Goal: Transaction & Acquisition: Book appointment/travel/reservation

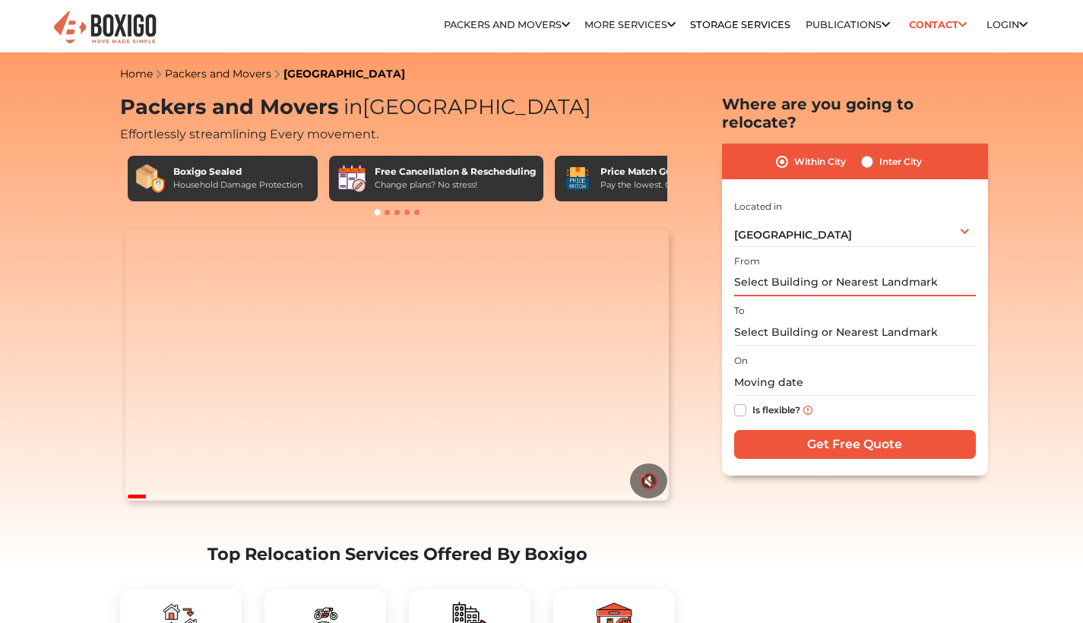
click at [905, 270] on input "text" at bounding box center [855, 283] width 242 height 27
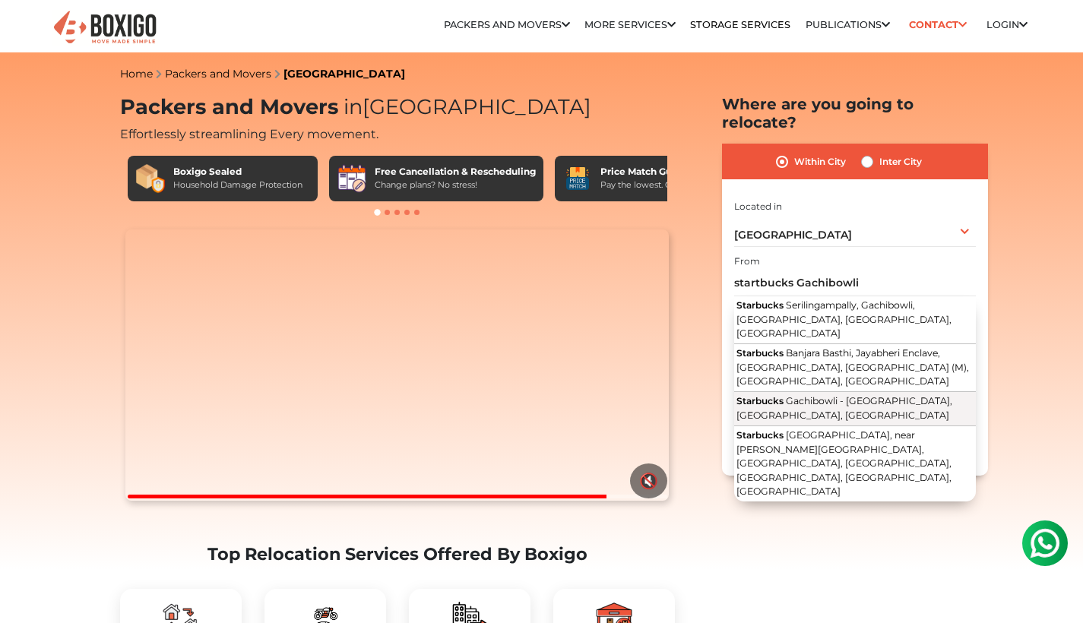
drag, startPoint x: 800, startPoint y: 290, endPoint x: 902, endPoint y: 375, distance: 133.3
click at [902, 392] on button "Starbucks Gachibowli - [GEOGRAPHIC_DATA], [GEOGRAPHIC_DATA], [GEOGRAPHIC_DATA]" at bounding box center [855, 409] width 242 height 34
type input "Starbucks, Gachibowli - [GEOGRAPHIC_DATA], [GEOGRAPHIC_DATA], [GEOGRAPHIC_DATA]"
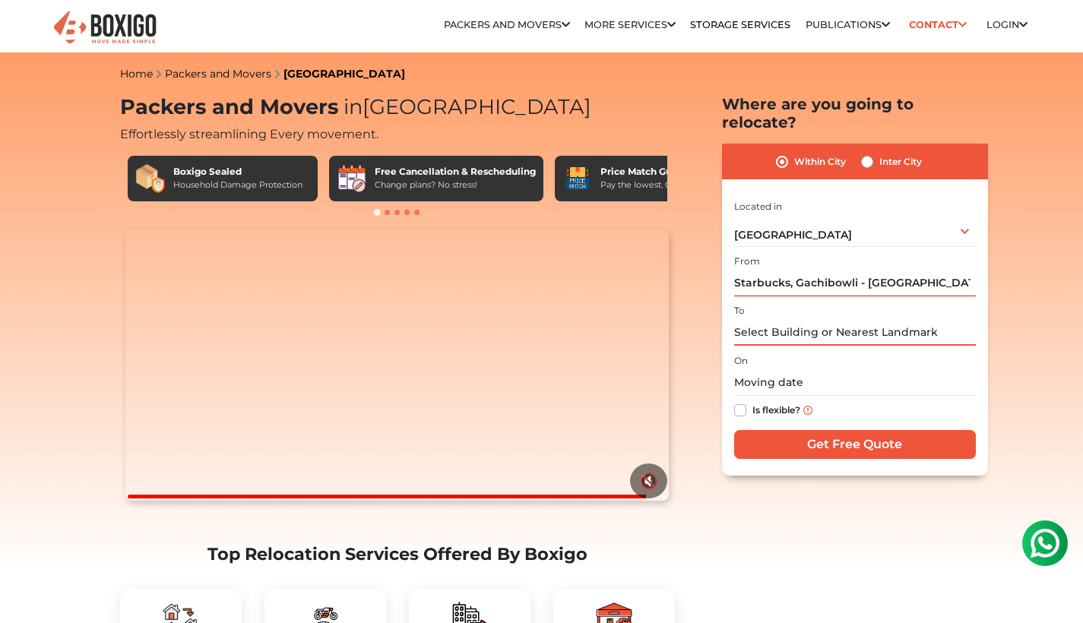
click at [853, 319] on input "text" at bounding box center [855, 332] width 242 height 27
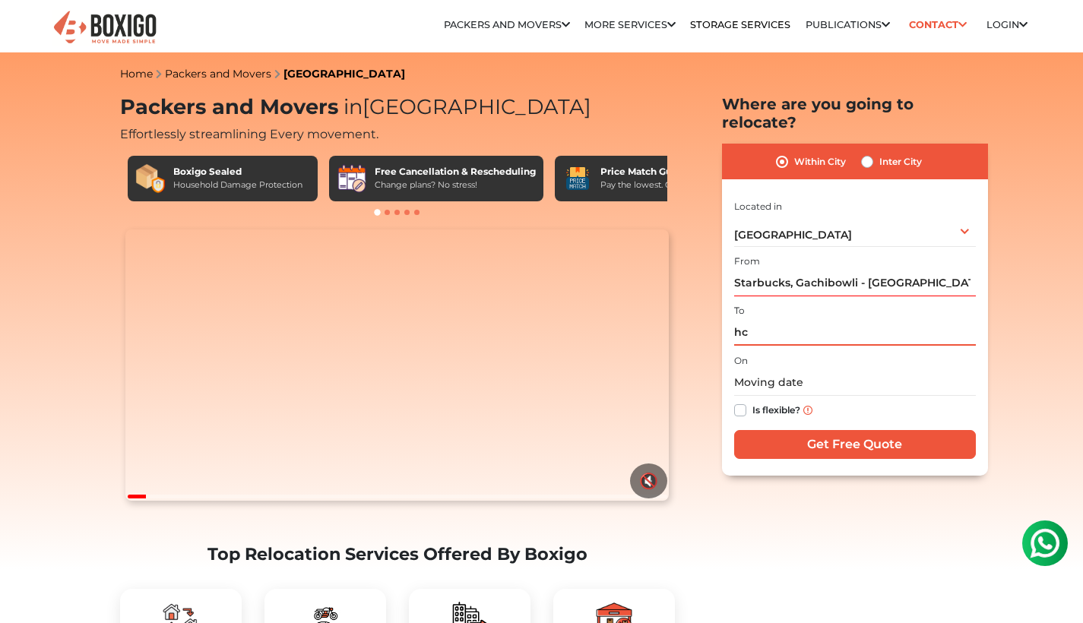
type input "h"
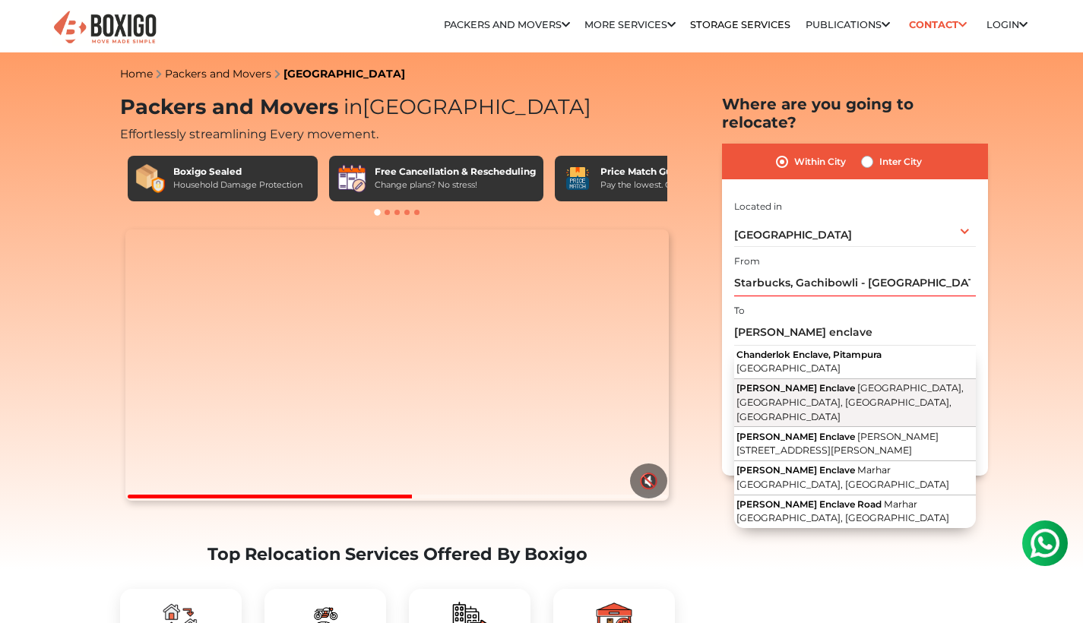
click at [851, 382] on span "[GEOGRAPHIC_DATA], [GEOGRAPHIC_DATA], [GEOGRAPHIC_DATA], [GEOGRAPHIC_DATA]" at bounding box center [850, 402] width 227 height 40
type input "[PERSON_NAME] Enclave, [GEOGRAPHIC_DATA], [GEOGRAPHIC_DATA], [GEOGRAPHIC_DATA],…"
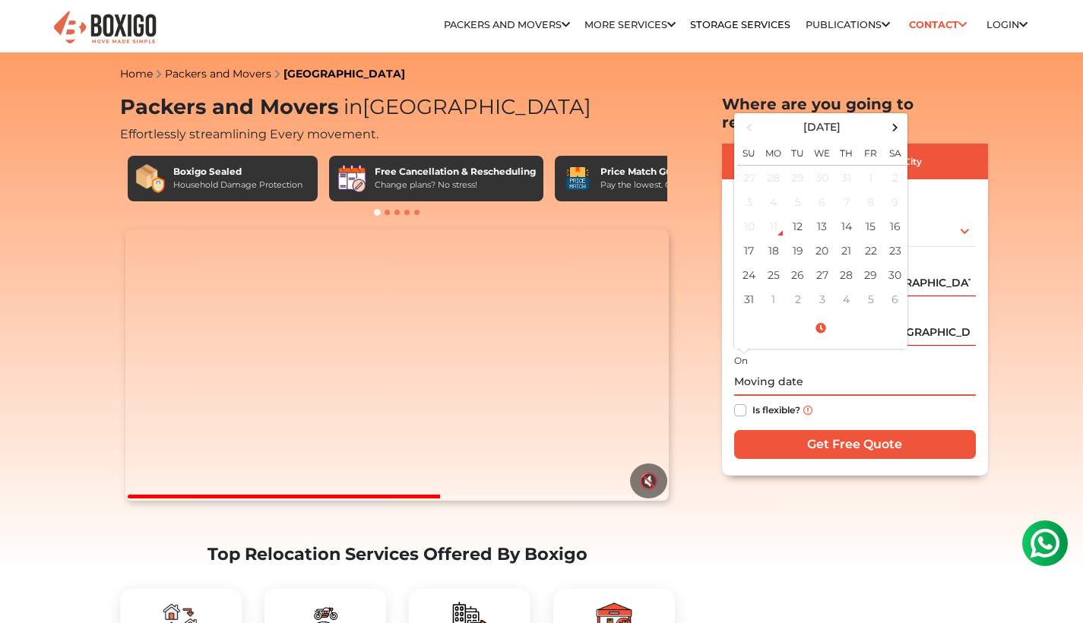
click at [851, 369] on input "text" at bounding box center [855, 382] width 242 height 27
click at [893, 263] on td "30" at bounding box center [895, 275] width 24 height 24
type input "[DATE] 12:00 AM"
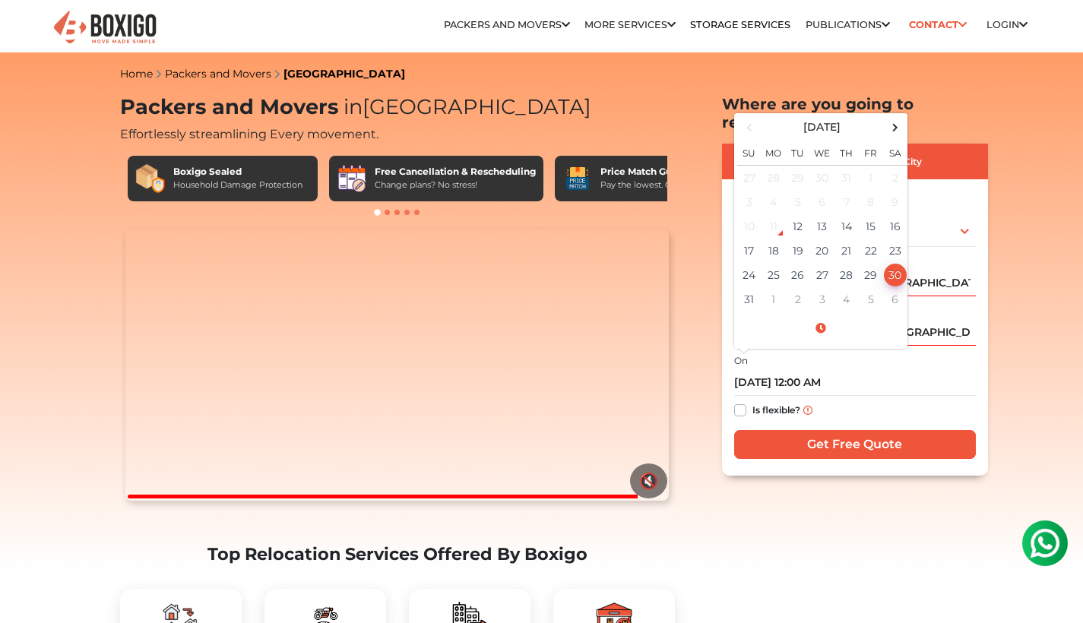
click at [753, 401] on label "Is flexible?" at bounding box center [777, 409] width 48 height 16
click at [737, 401] on input "Is flexible?" at bounding box center [740, 408] width 12 height 15
checkbox input "true"
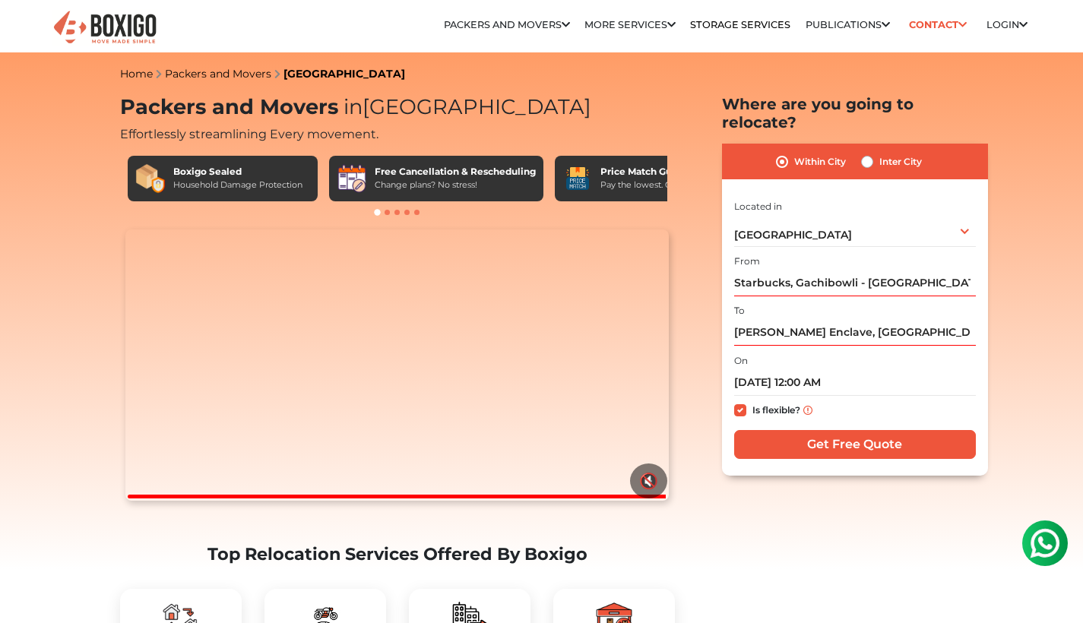
click at [805, 396] on div "Is flexible?" at bounding box center [855, 411] width 242 height 30
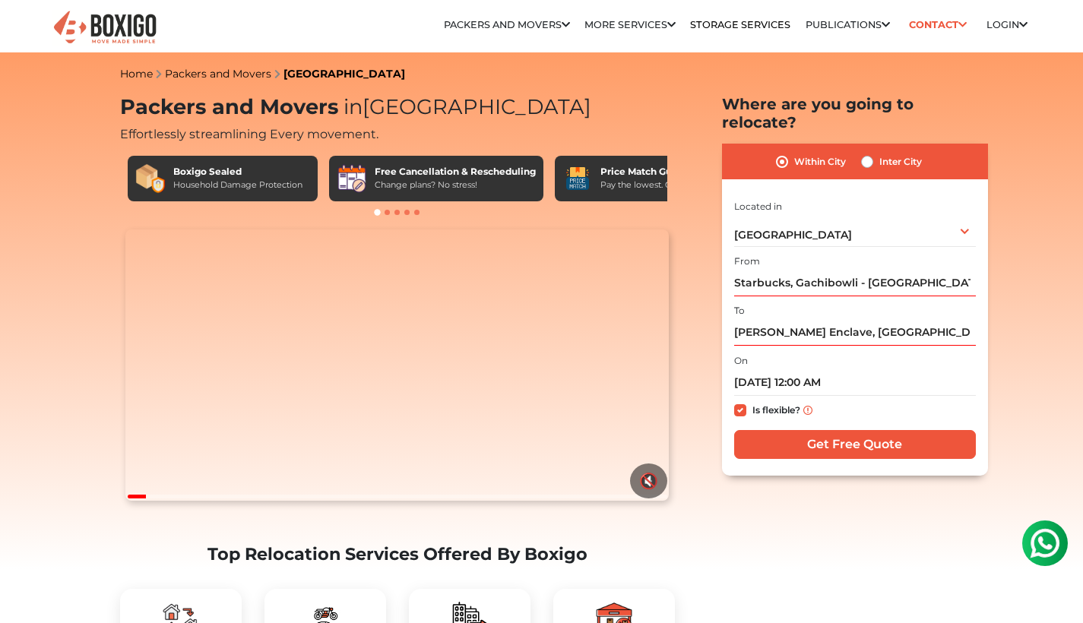
click at [813, 430] on input "Get Free Quote" at bounding box center [855, 444] width 242 height 29
click at [880, 153] on label "Inter City" at bounding box center [901, 162] width 43 height 18
click at [869, 153] on input "Inter City" at bounding box center [867, 160] width 12 height 15
radio input "true"
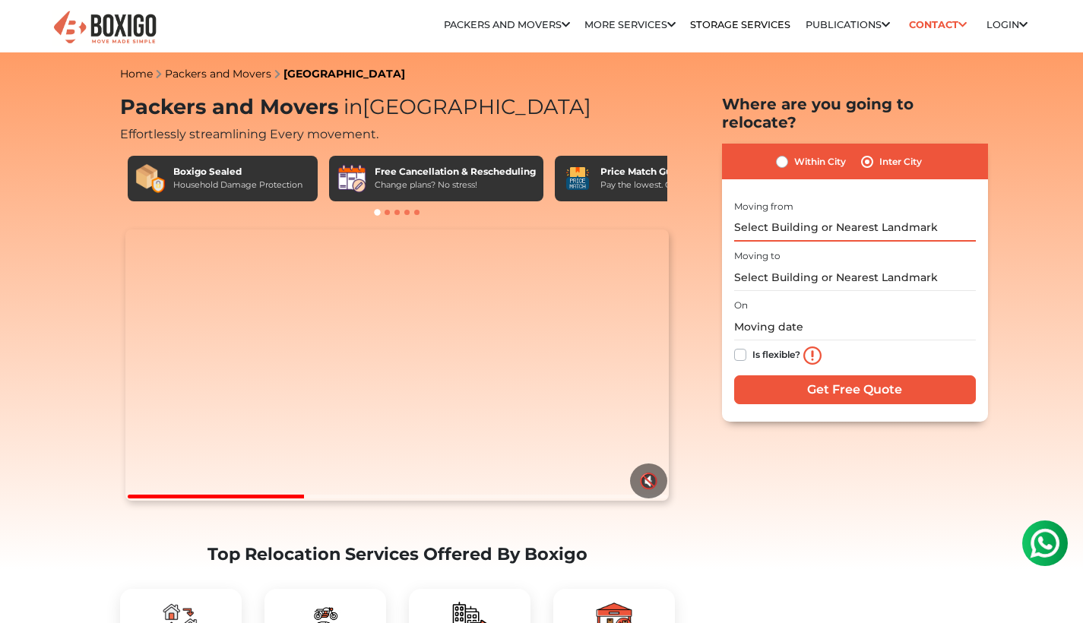
click at [806, 215] on input "text" at bounding box center [855, 228] width 242 height 27
type input "g"
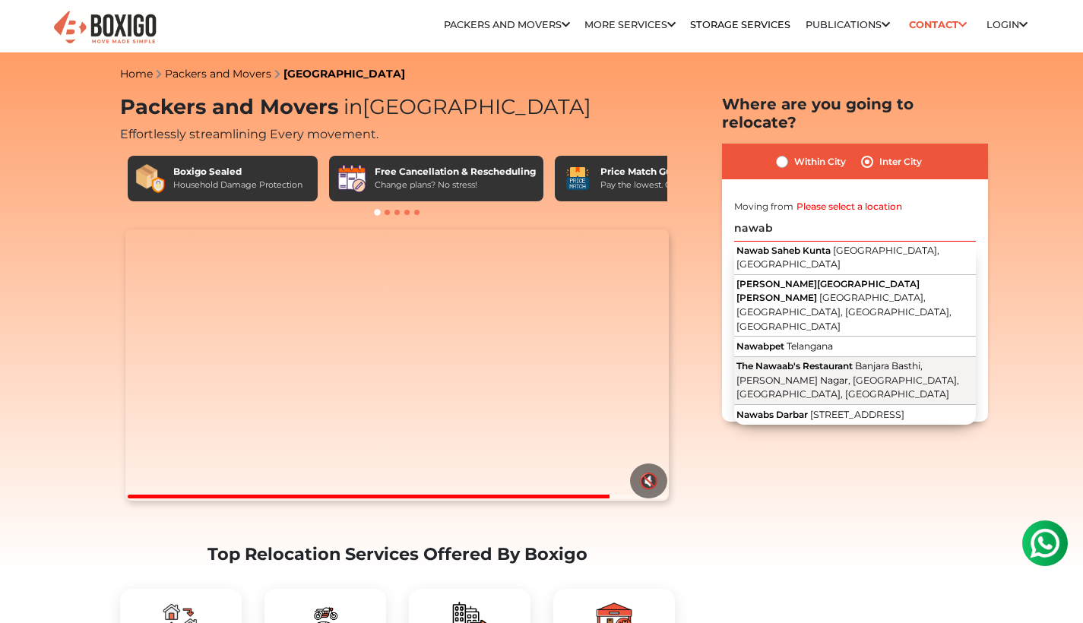
click at [857, 357] on button "The Nawaab's Restaurant [GEOGRAPHIC_DATA], [PERSON_NAME][GEOGRAPHIC_DATA], [GEO…" at bounding box center [855, 381] width 242 height 48
type input "The Nawaab's Restaurant, [GEOGRAPHIC_DATA], [PERSON_NAME][GEOGRAPHIC_DATA], [GE…"
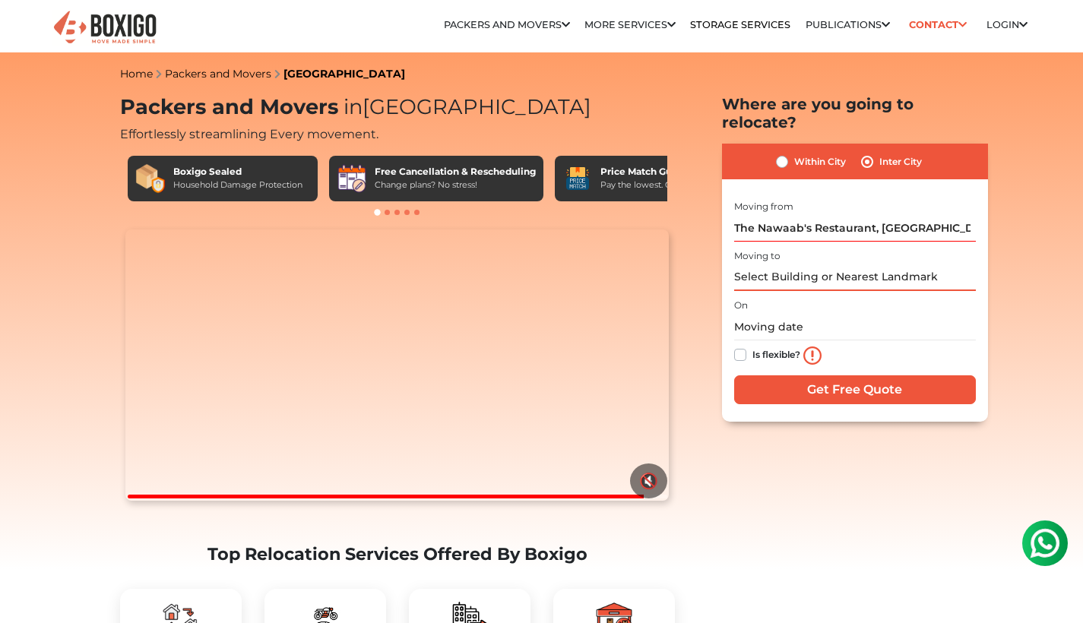
click at [827, 265] on input "text" at bounding box center [855, 278] width 242 height 27
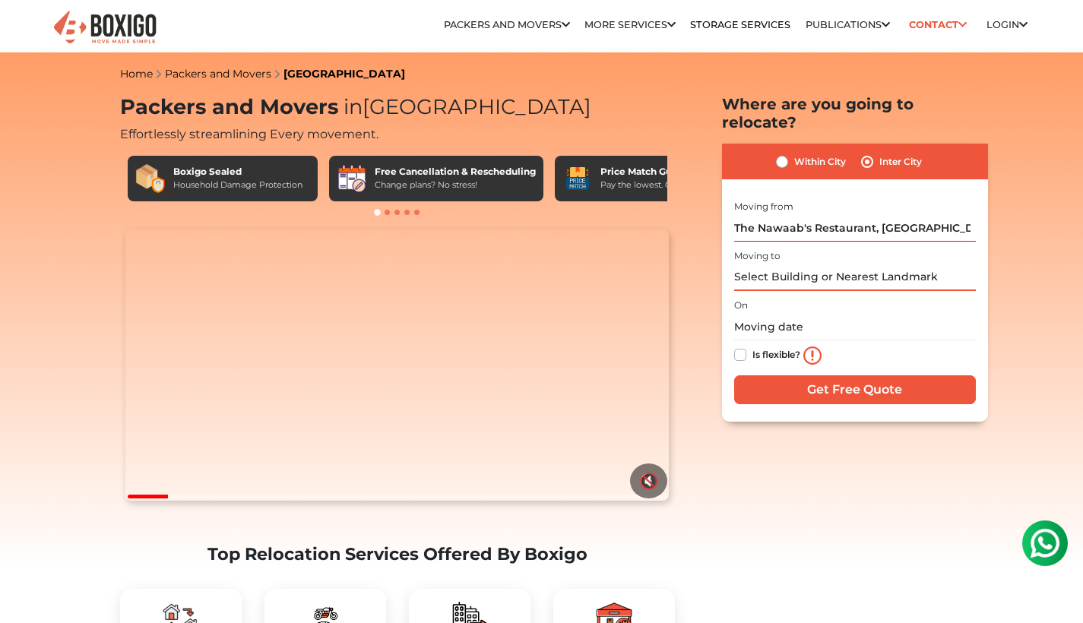
type input "g"
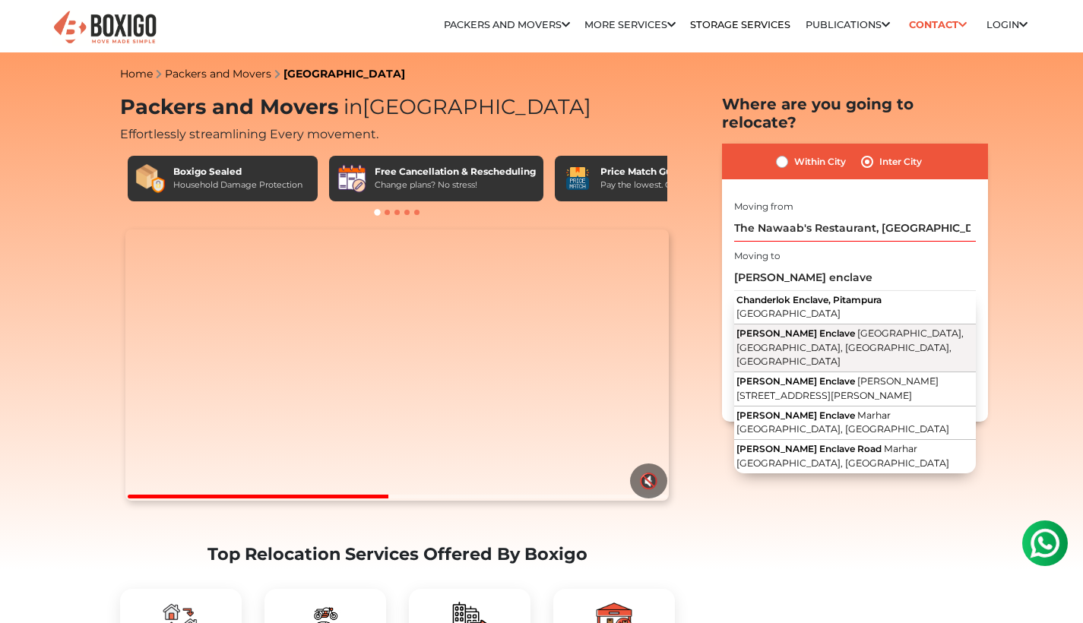
click at [849, 328] on span "[GEOGRAPHIC_DATA], [GEOGRAPHIC_DATA], [GEOGRAPHIC_DATA], [GEOGRAPHIC_DATA]" at bounding box center [850, 348] width 227 height 40
type input "[PERSON_NAME] Enclave, [GEOGRAPHIC_DATA], [GEOGRAPHIC_DATA], [GEOGRAPHIC_DATA],…"
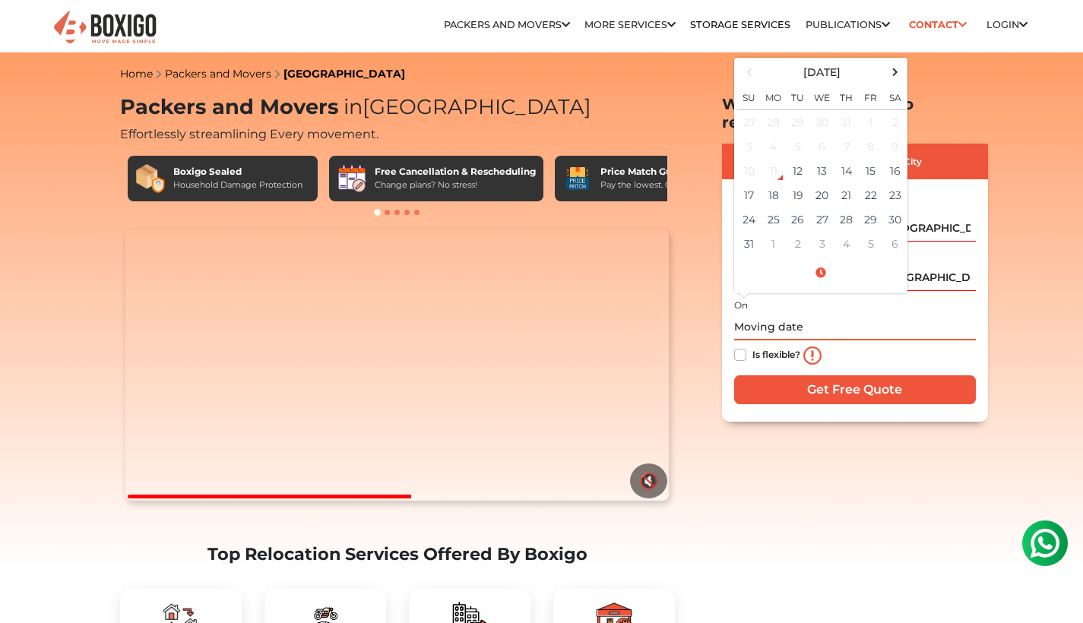
click at [821, 315] on input "text" at bounding box center [855, 327] width 242 height 27
click at [889, 208] on td "30" at bounding box center [895, 220] width 24 height 24
type input "[DATE] 12:00 AM"
click at [753, 346] on label "Is flexible?" at bounding box center [777, 354] width 48 height 16
click at [735, 346] on input "Is flexible?" at bounding box center [740, 353] width 12 height 15
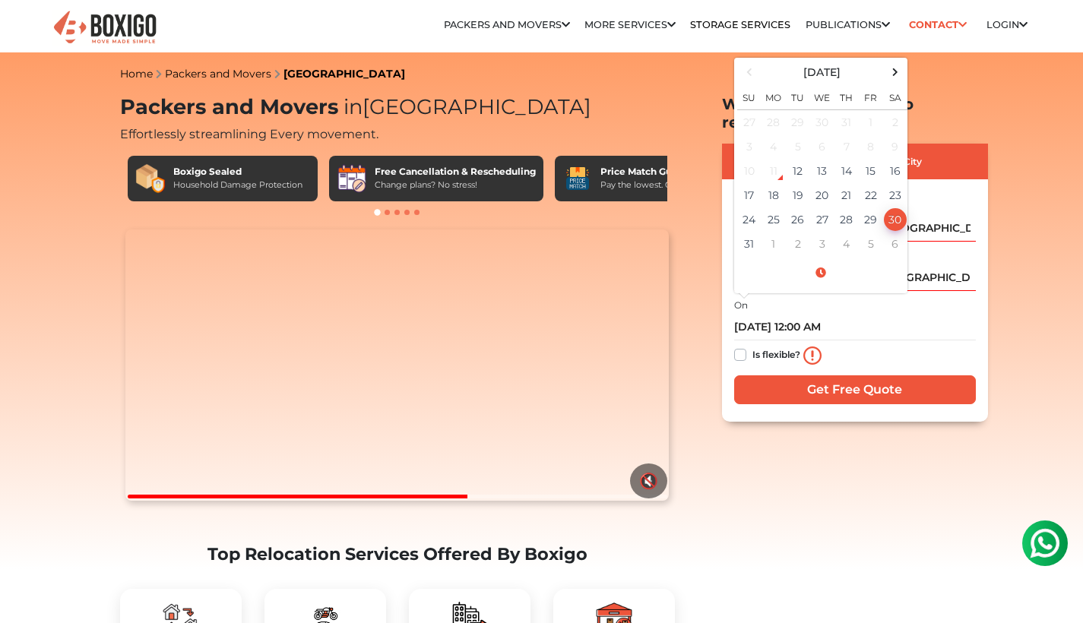
checkbox input "true"
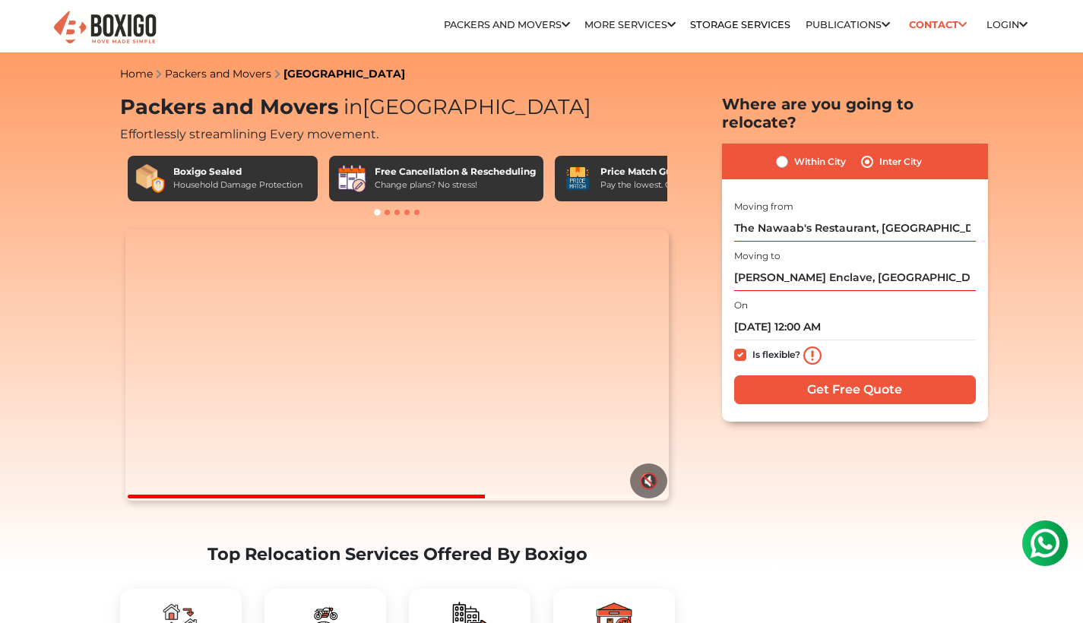
click at [766, 376] on input "Get Free Quote" at bounding box center [855, 390] width 242 height 29
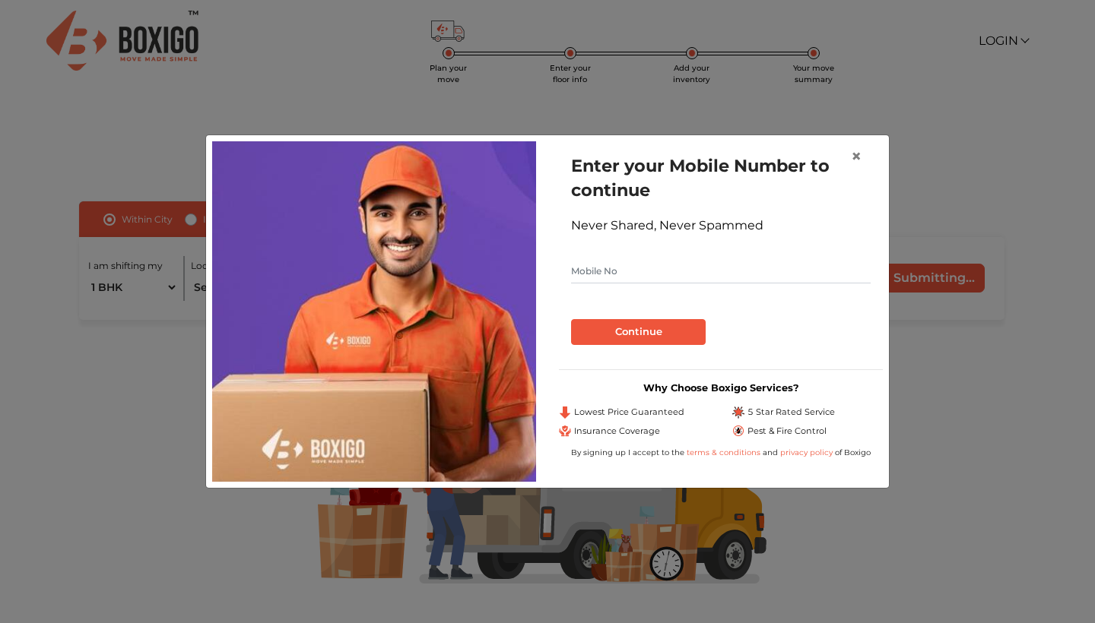
click at [667, 263] on input "text" at bounding box center [721, 271] width 300 height 24
type input "9"
type input "9676713627"
click at [638, 326] on button "Continue" at bounding box center [638, 332] width 135 height 26
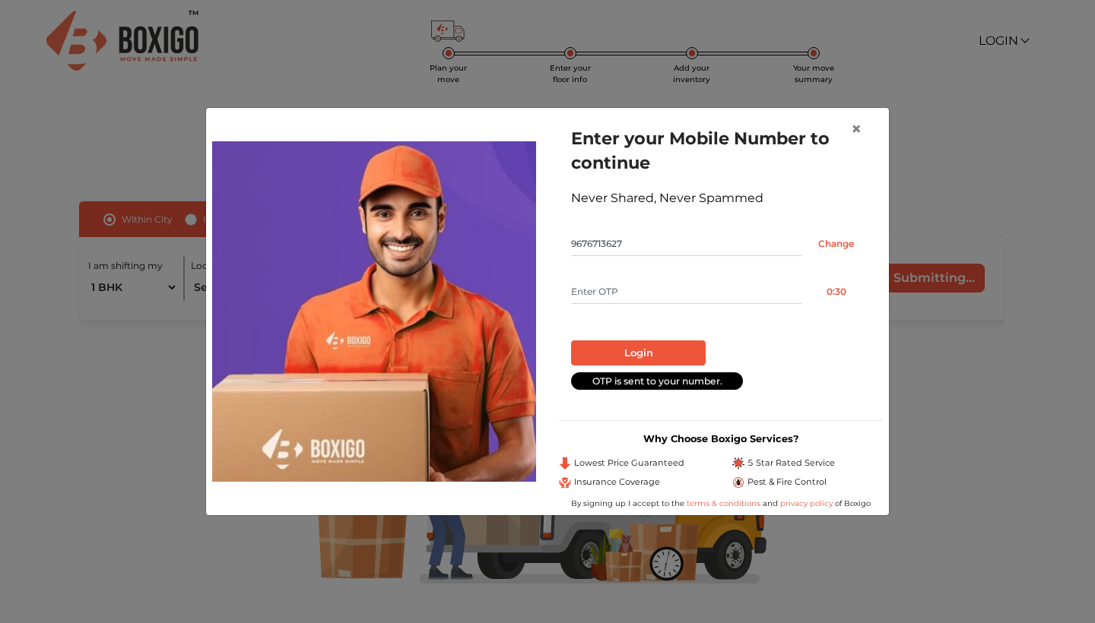
click at [632, 285] on input "text" at bounding box center [686, 292] width 230 height 24
type input "6868"
click at [638, 353] on button "Login" at bounding box center [638, 354] width 135 height 26
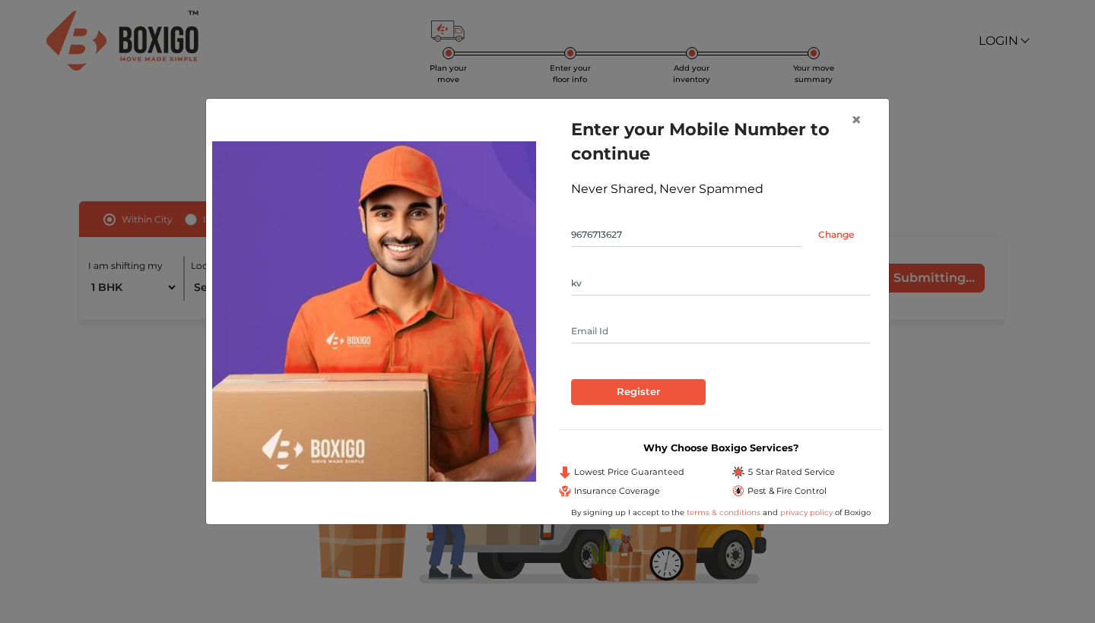
type input "kv"
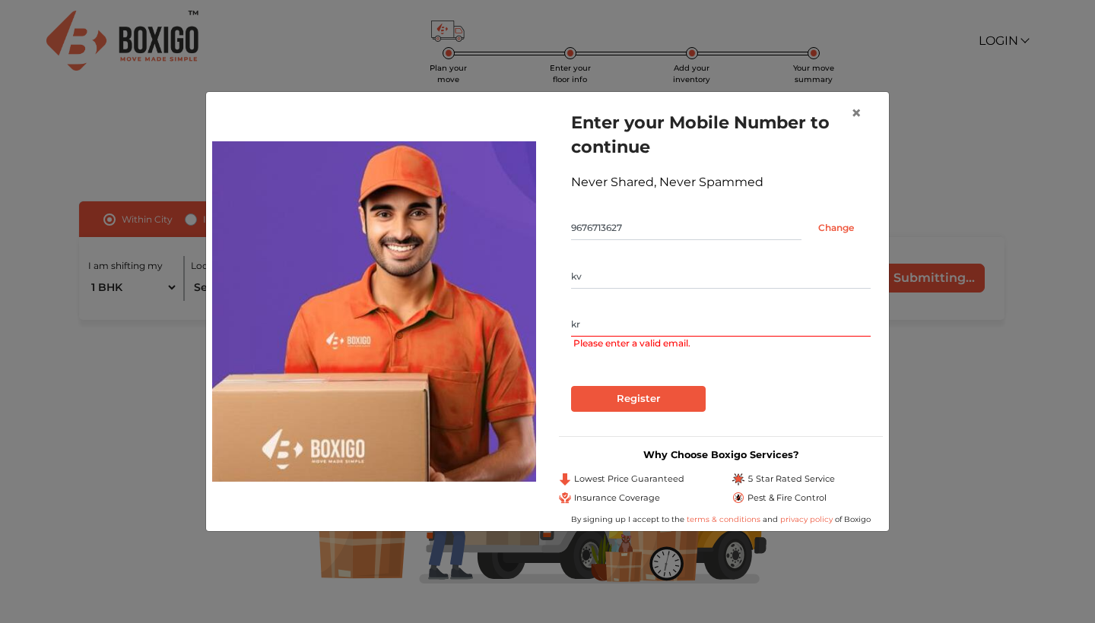
type input "kri"
type input "krishnavikas111@gmail.com"
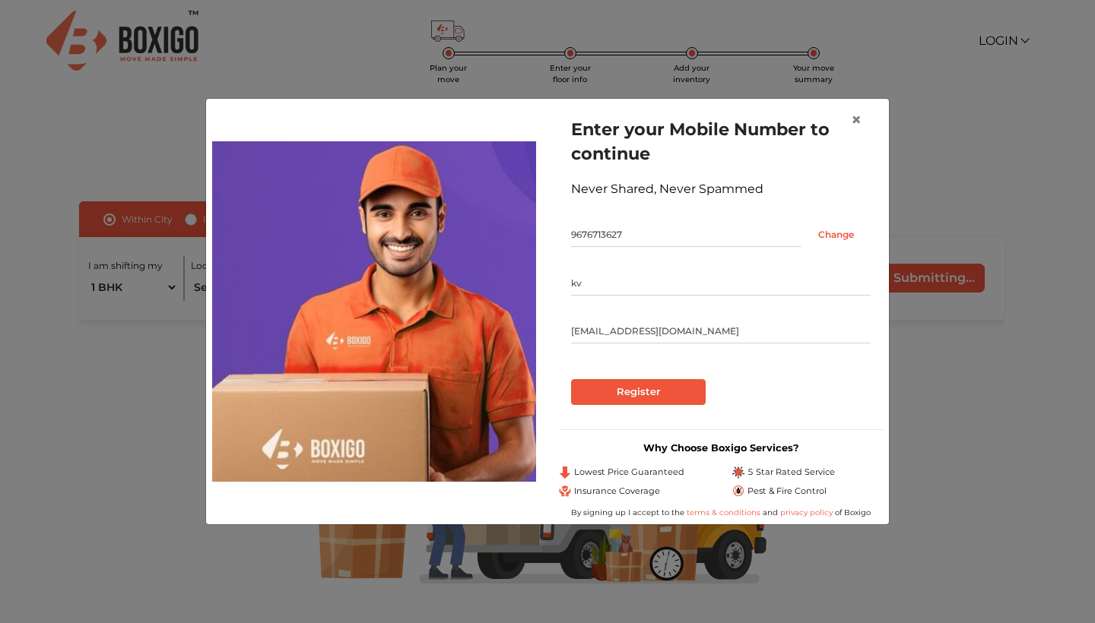
click at [606, 395] on input "Register" at bounding box center [638, 392] width 135 height 26
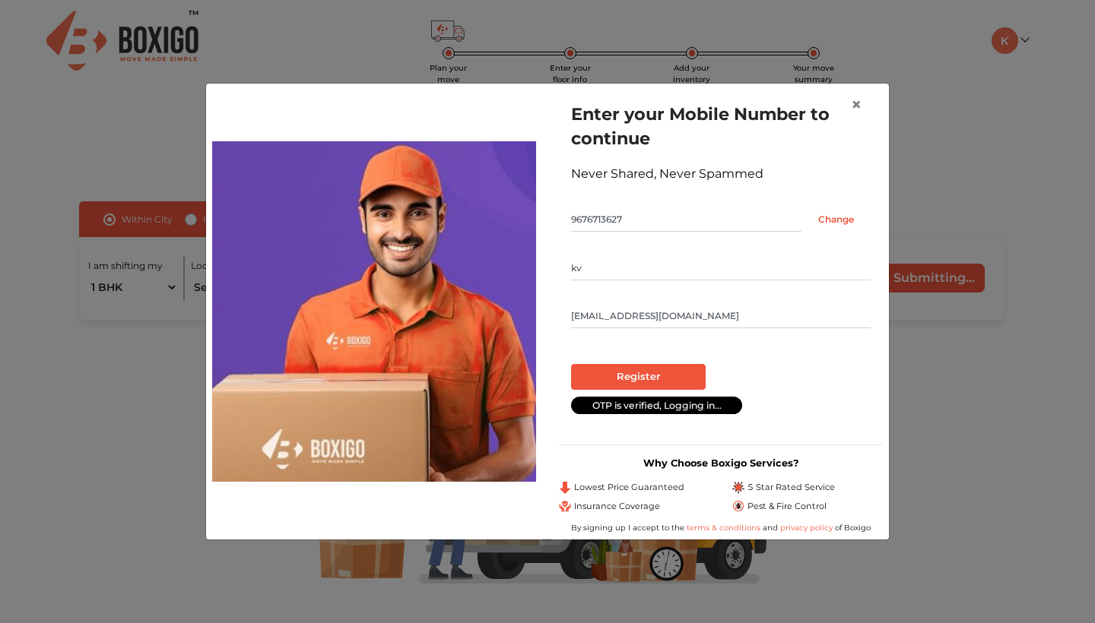
radio input "false"
radio input "true"
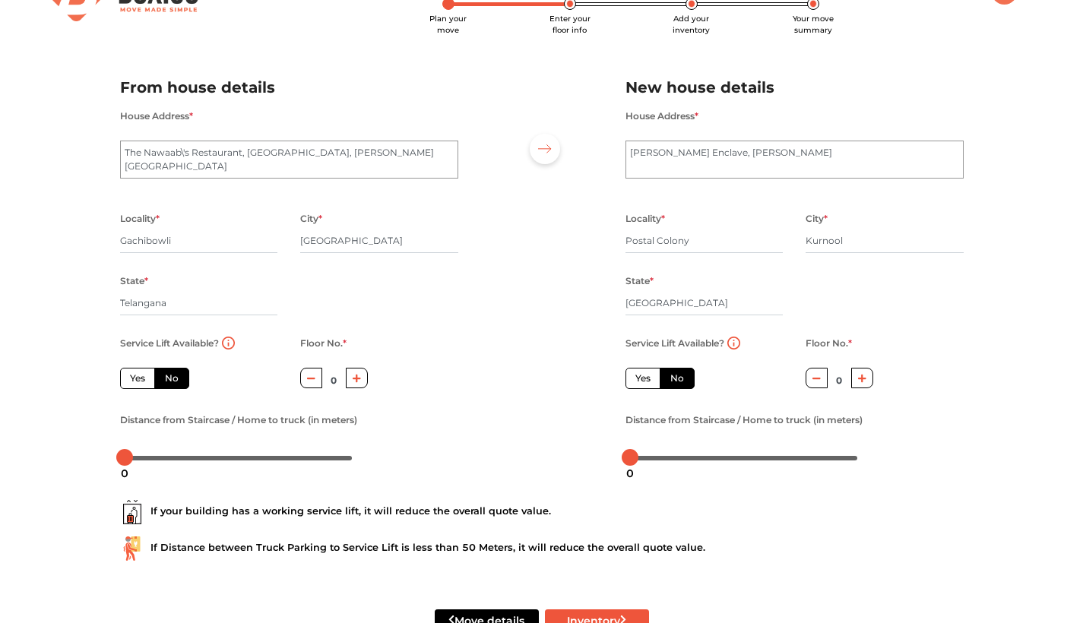
scroll to position [62, 0]
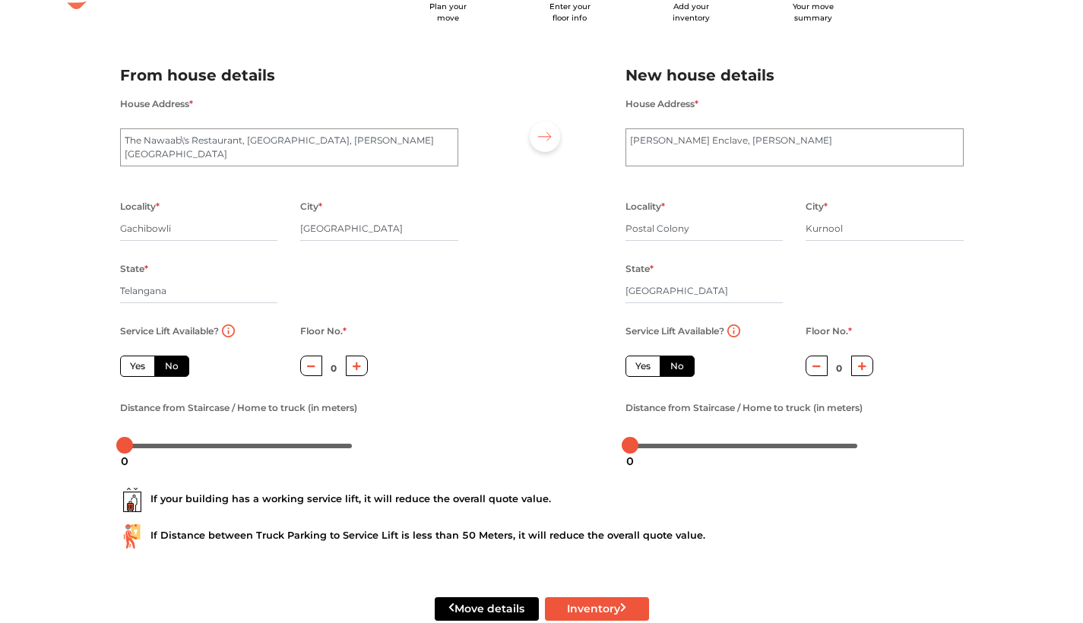
click at [306, 374] on button "button" at bounding box center [311, 366] width 22 height 21
click at [360, 372] on button "button" at bounding box center [357, 366] width 22 height 21
type input "2"
click at [135, 374] on label "Yes" at bounding box center [137, 366] width 35 height 21
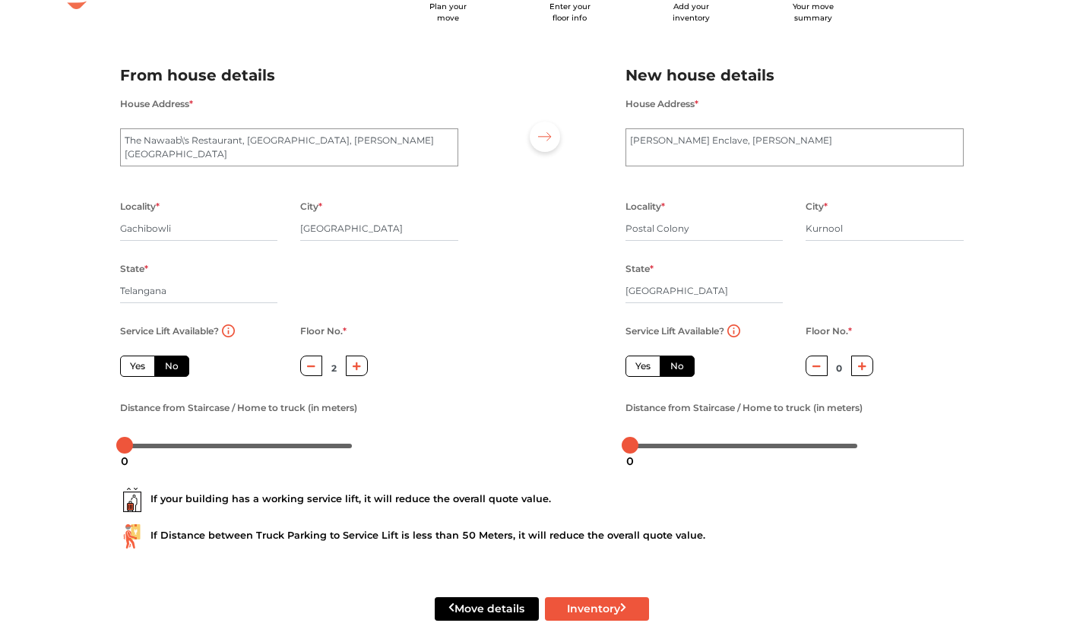
click at [135, 369] on input "Yes" at bounding box center [135, 365] width 10 height 10
radio input "true"
type input "0"
drag, startPoint x: 128, startPoint y: 444, endPoint x: 160, endPoint y: 445, distance: 32.0
click at [160, 445] on div at bounding box center [155, 445] width 17 height 17
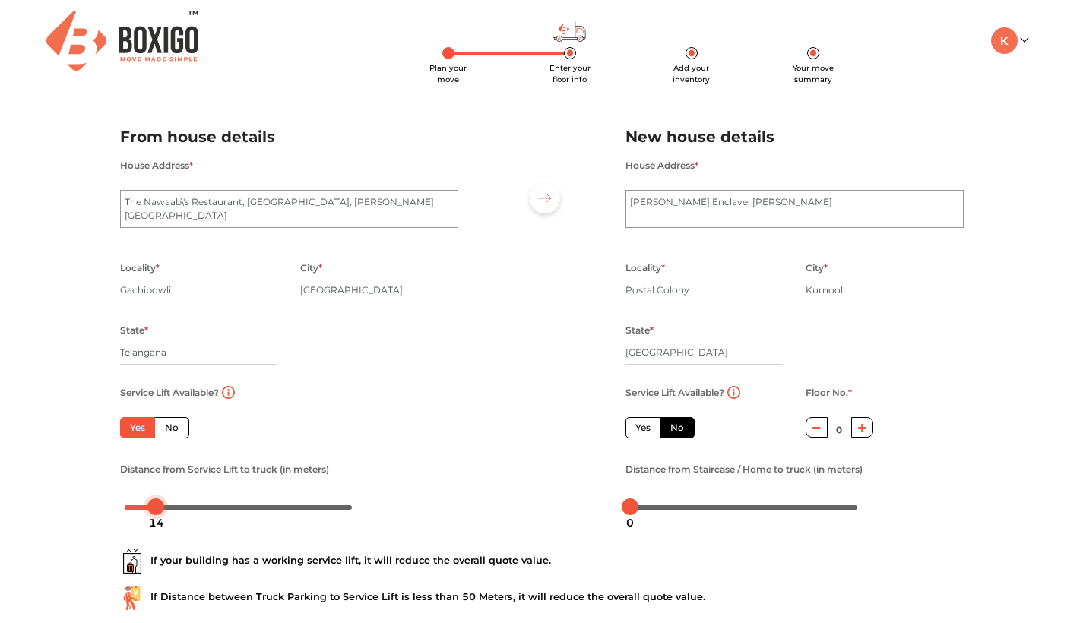
scroll to position [0, 0]
click at [693, 293] on input "Postal Colony" at bounding box center [705, 290] width 158 height 24
click at [759, 334] on div "State * Andhra Pradesh" at bounding box center [705, 352] width 158 height 62
click at [647, 430] on label "Yes" at bounding box center [643, 427] width 35 height 21
click at [645, 430] on input "Yes" at bounding box center [641, 426] width 10 height 10
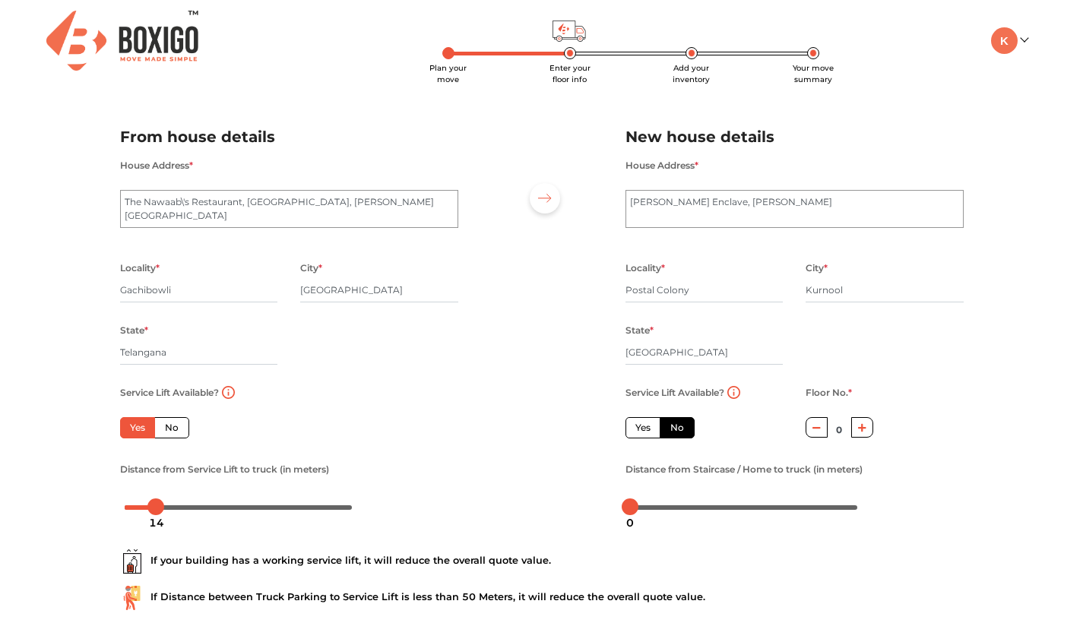
radio input "false"
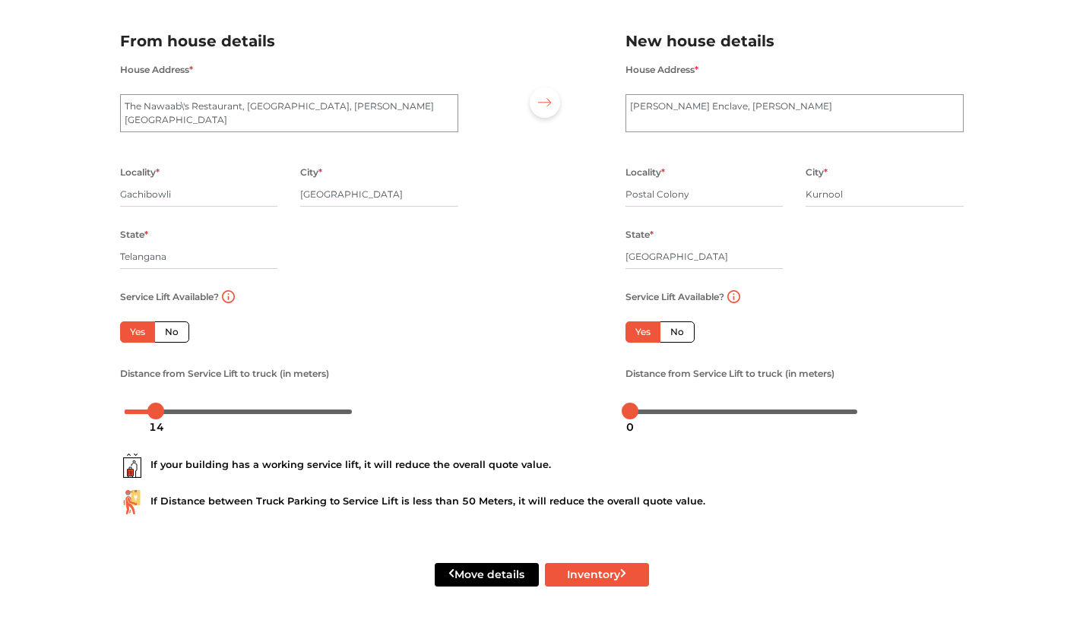
scroll to position [96, 0]
drag, startPoint x: 631, startPoint y: 407, endPoint x: 657, endPoint y: 413, distance: 26.4
click at [657, 413] on div at bounding box center [654, 411] width 17 height 17
click at [655, 413] on div at bounding box center [652, 411] width 17 height 17
click at [725, 473] on div "If your building has a working service lift, it will reduce the overall quote v…" at bounding box center [542, 466] width 844 height 24
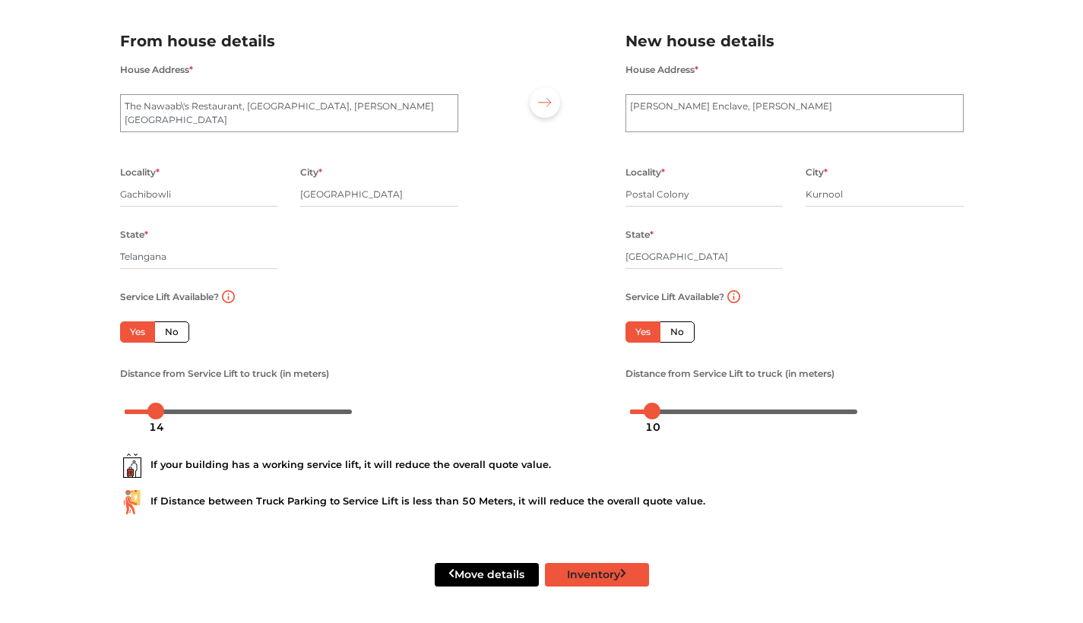
click at [588, 573] on button "Inventory" at bounding box center [597, 575] width 104 height 24
click at [408, 115] on textarea "The Nawaab\'s Restaurant, Banjara Basthi, Anjaiah Nagar" at bounding box center [289, 113] width 338 height 38
type textarea "The Nawaab\'s Restaurant, Banjara Basthi, Anjaiah Nagar Lakshmi Narsimha Home 2…"
click at [714, 80] on div "House Address * Chandralok Enclave, Nehru Nagar" at bounding box center [795, 105] width 338 height 90
click at [689, 108] on textarea "Chandralok Enclave, Nehru Nagar" at bounding box center [795, 113] width 338 height 38
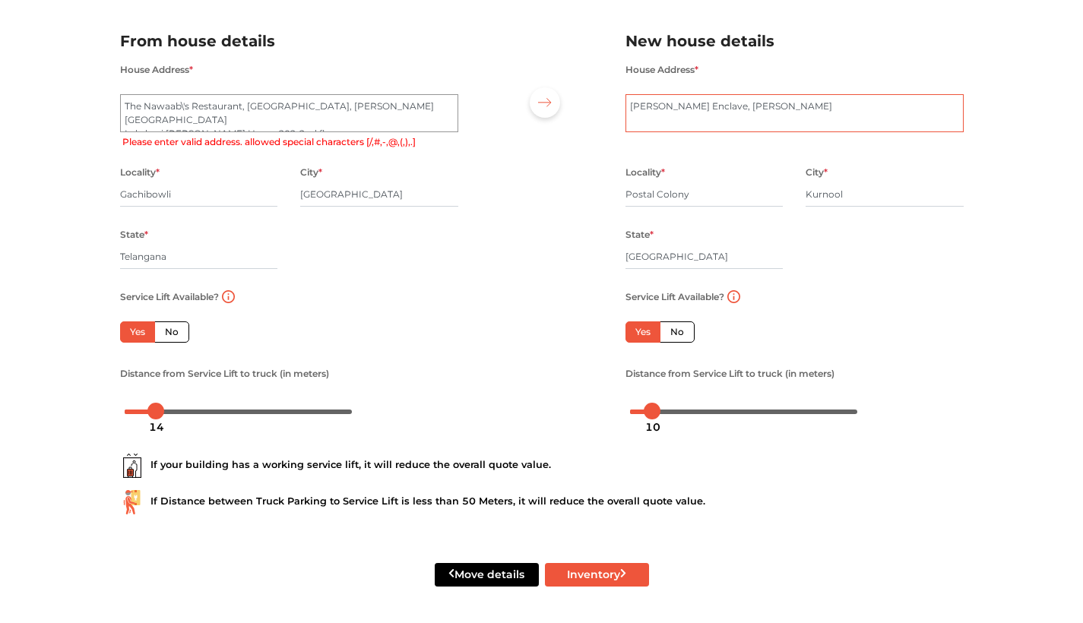
click at [793, 106] on textarea "Chandralok Enclave, Nehru Nagar" at bounding box center [795, 113] width 338 height 38
type textarea "Chandralok Enclave, Nehru Nagar 304-3rd floor"
click at [585, 576] on button "Inventory" at bounding box center [597, 575] width 104 height 24
click at [184, 106] on textarea "The Nawaab\'s Restaurant, Banjara Basthi, Anjaiah Nagar" at bounding box center [289, 113] width 338 height 38
click at [579, 570] on button "Inventory" at bounding box center [597, 575] width 104 height 24
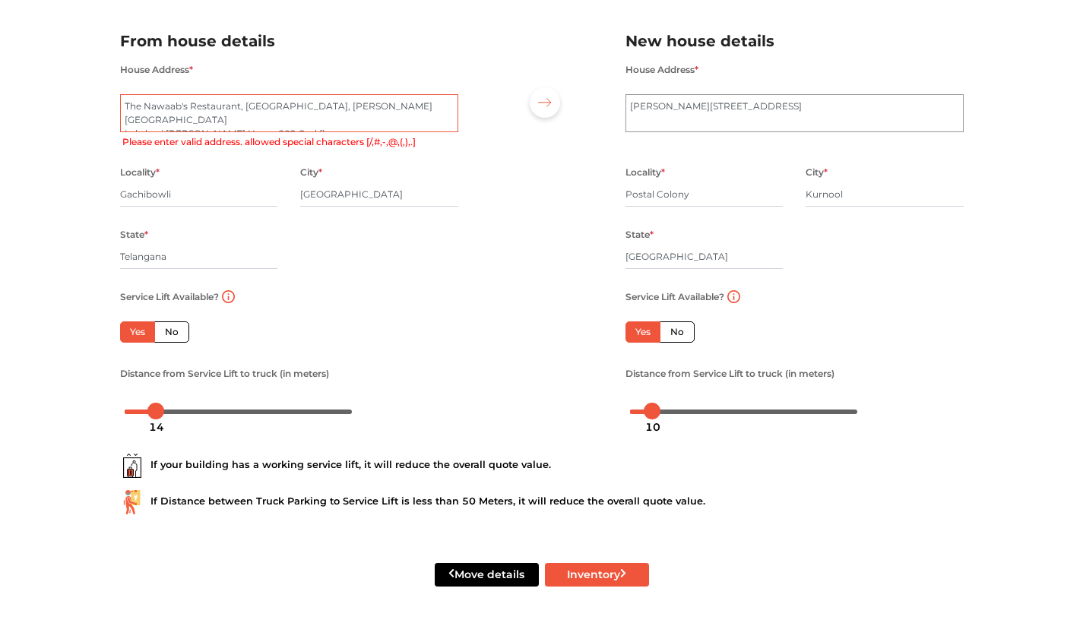
drag, startPoint x: 402, startPoint y: 106, endPoint x: 46, endPoint y: 85, distance: 356.4
click at [46, 85] on div "Plan your move Enter your floor info Add your inventory Your move summary My Mo…" at bounding box center [541, 263] width 1083 height 719
click at [125, 118] on textarea "The Nawaab\'s Restaurant, Banjara Basthi, Anjaiah Nagar" at bounding box center [289, 113] width 338 height 38
click at [325, 106] on textarea "The Nawaab\'s Restaurant, Banjara Basthi, Anjaiah Nagar" at bounding box center [289, 113] width 338 height 38
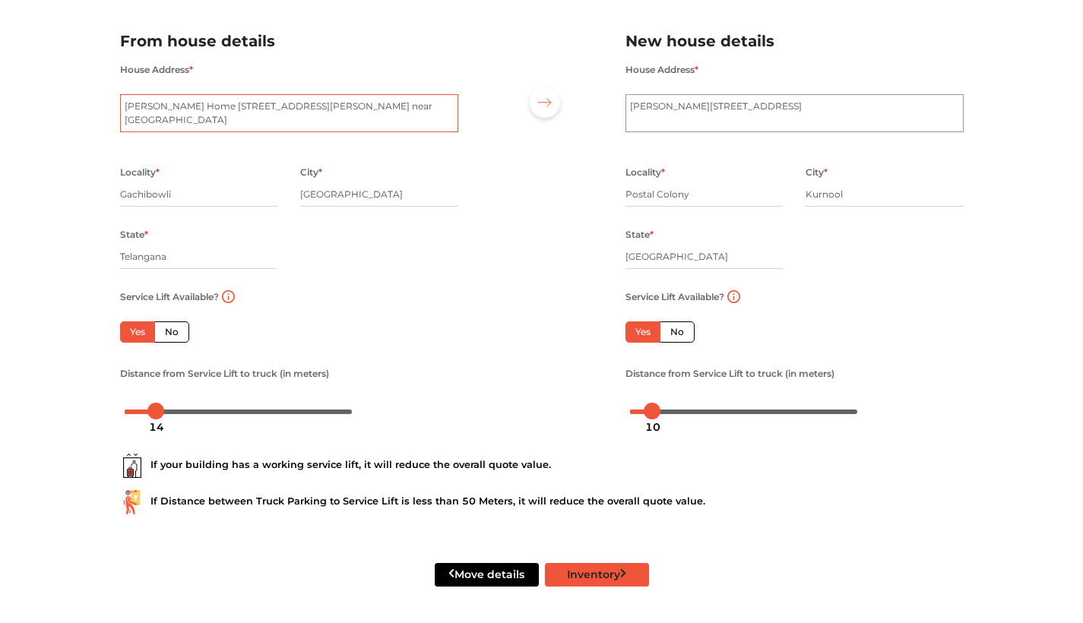
type textarea "Lakshmi Narsimha Home 202-2nd floor Anjiah nagar near harivilla restaurant"
click at [578, 578] on button "Inventory" at bounding box center [597, 575] width 104 height 24
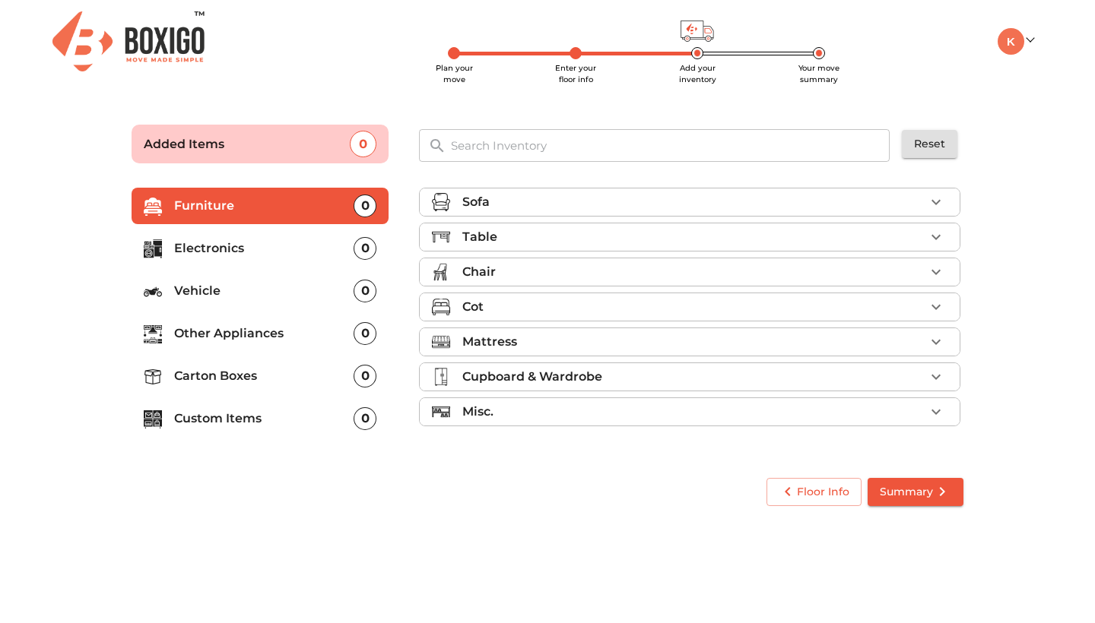
click at [596, 238] on div "Table" at bounding box center [693, 237] width 462 height 18
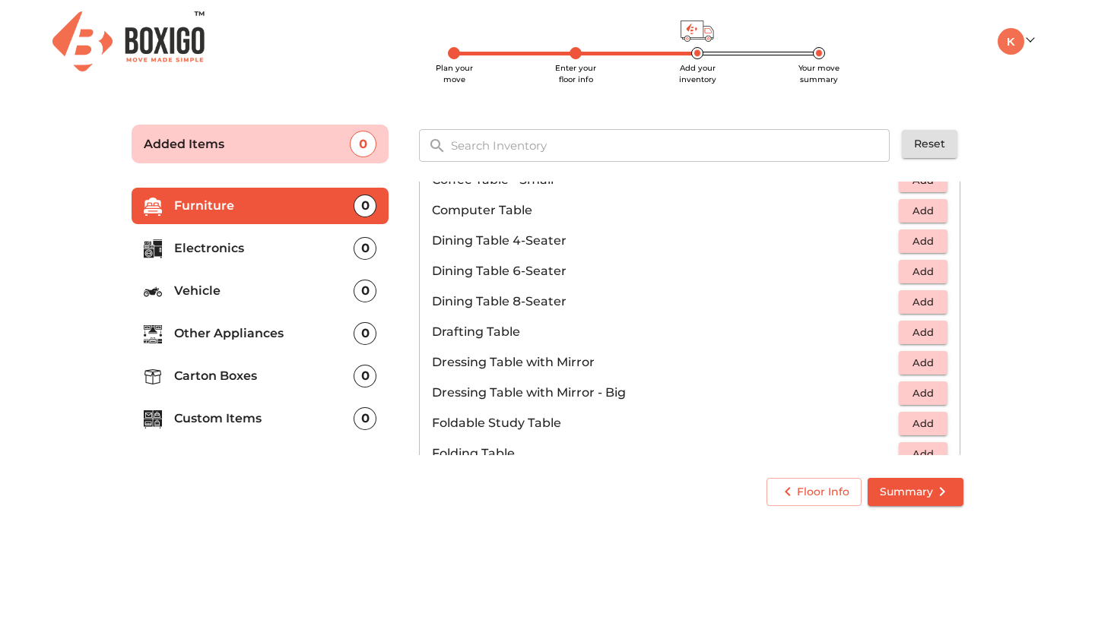
scroll to position [282, 0]
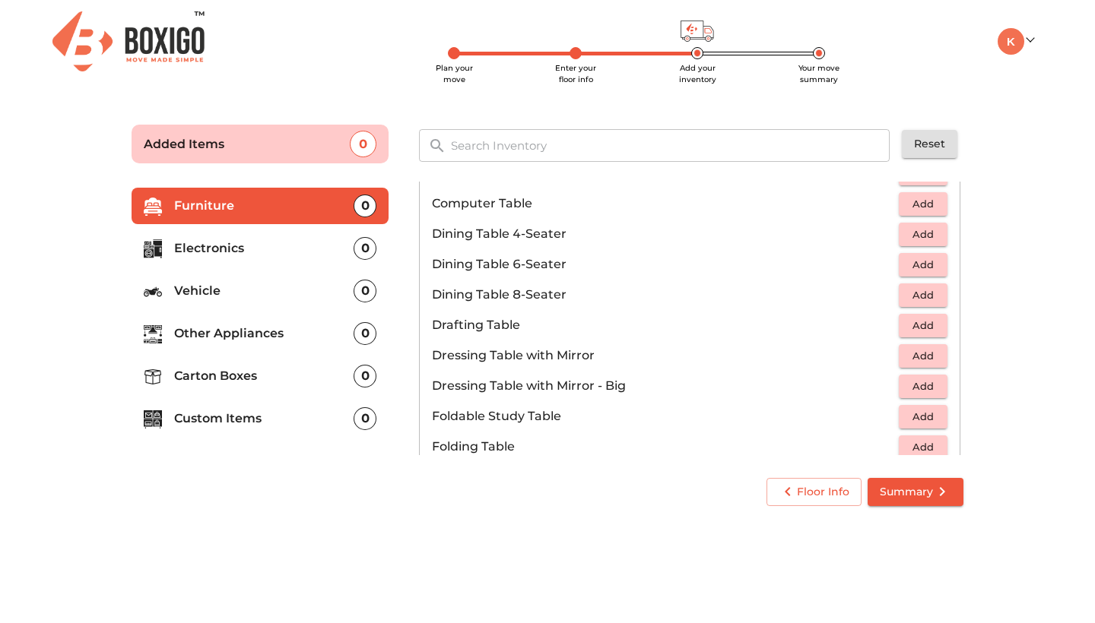
click at [919, 238] on span "Add" at bounding box center [922, 234] width 33 height 17
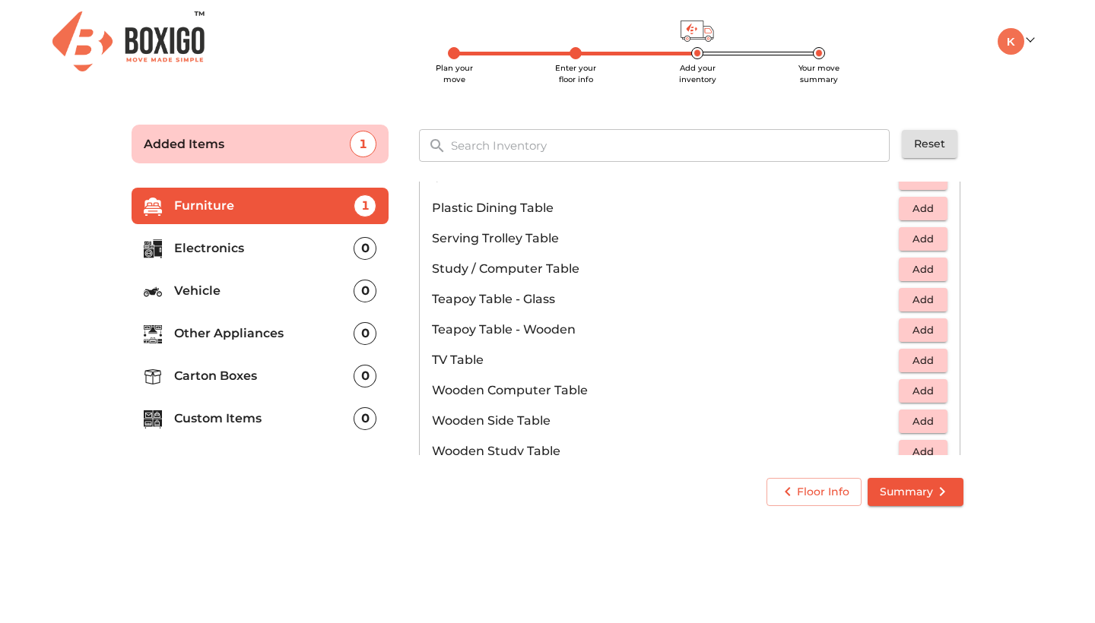
scroll to position [831, 0]
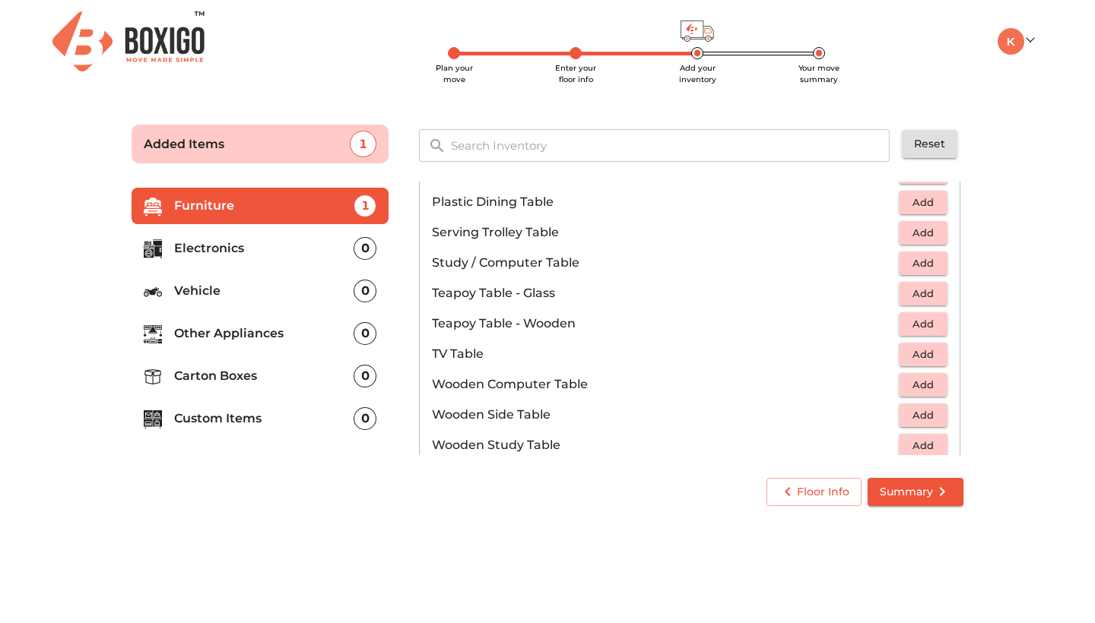
click at [324, 213] on p "Furniture" at bounding box center [263, 206] width 179 height 18
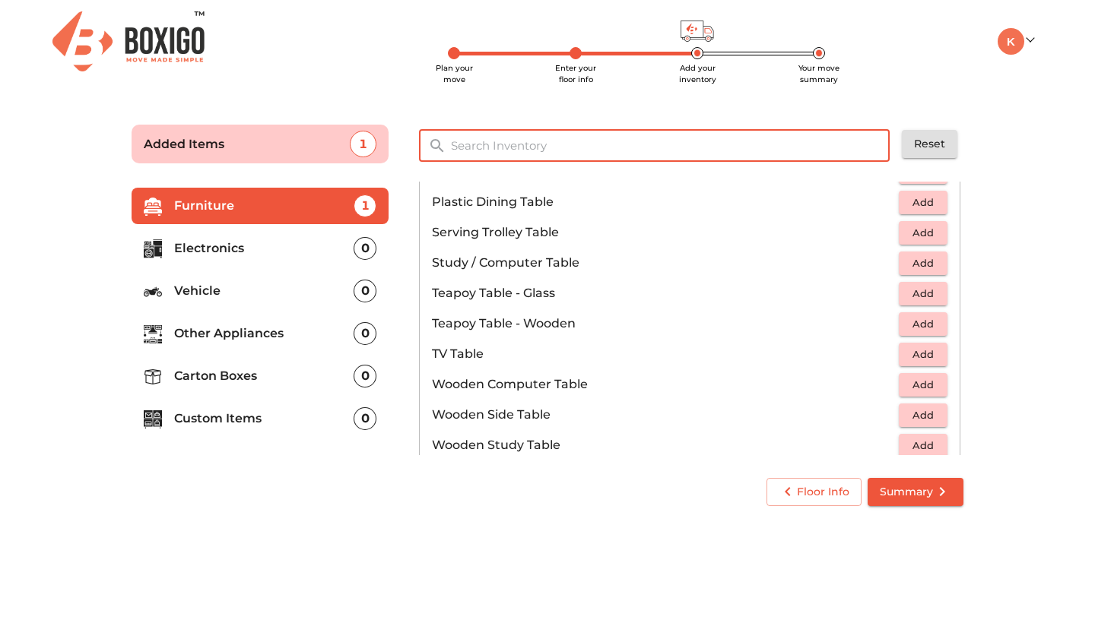
click at [641, 148] on input "text" at bounding box center [671, 145] width 458 height 33
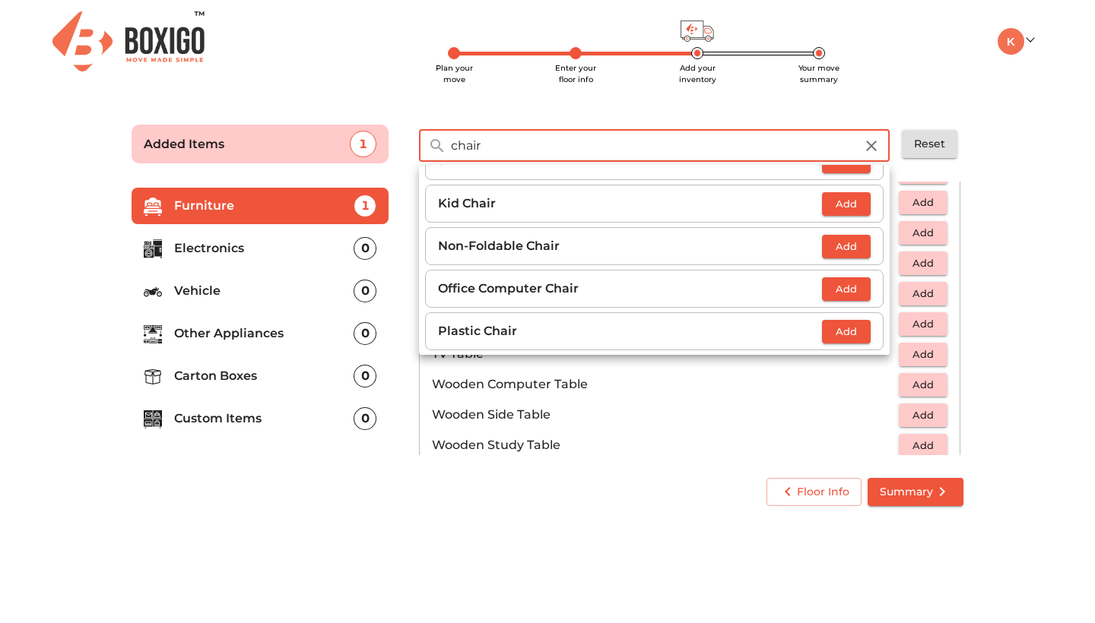
scroll to position [496, 0]
type input "chair"
click at [834, 246] on span "Add" at bounding box center [845, 247] width 33 height 17
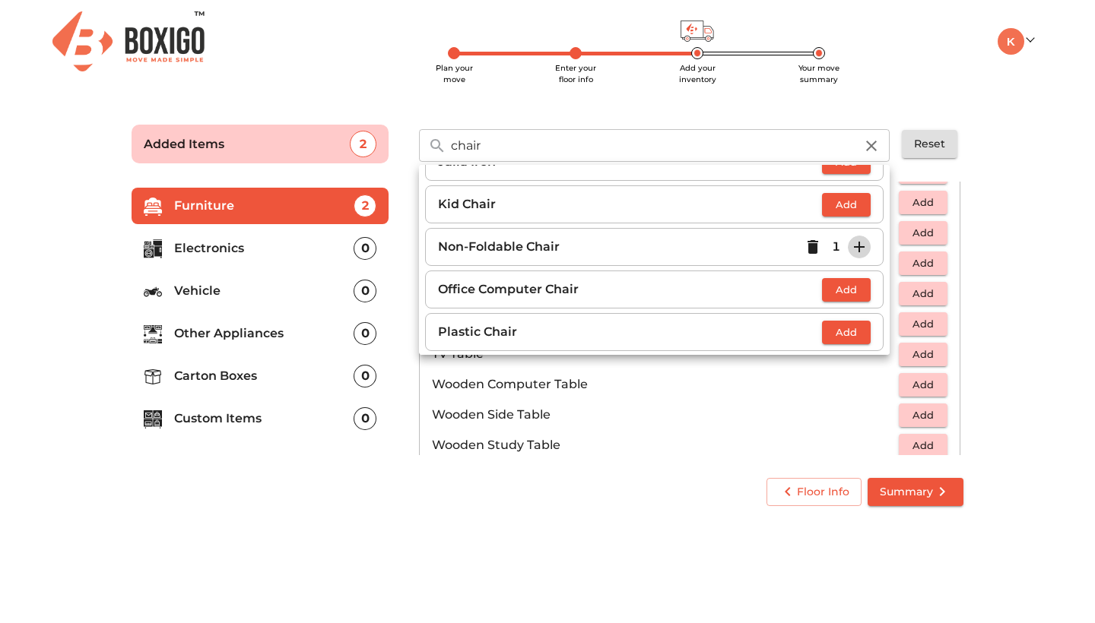
click at [850, 244] on icon "button" at bounding box center [859, 247] width 18 height 18
click at [599, 613] on body "Plan your move Enter your floor info Add your inventory Your move summary My Mo…" at bounding box center [547, 311] width 1095 height 623
click at [864, 154] on icon "button" at bounding box center [871, 146] width 18 height 18
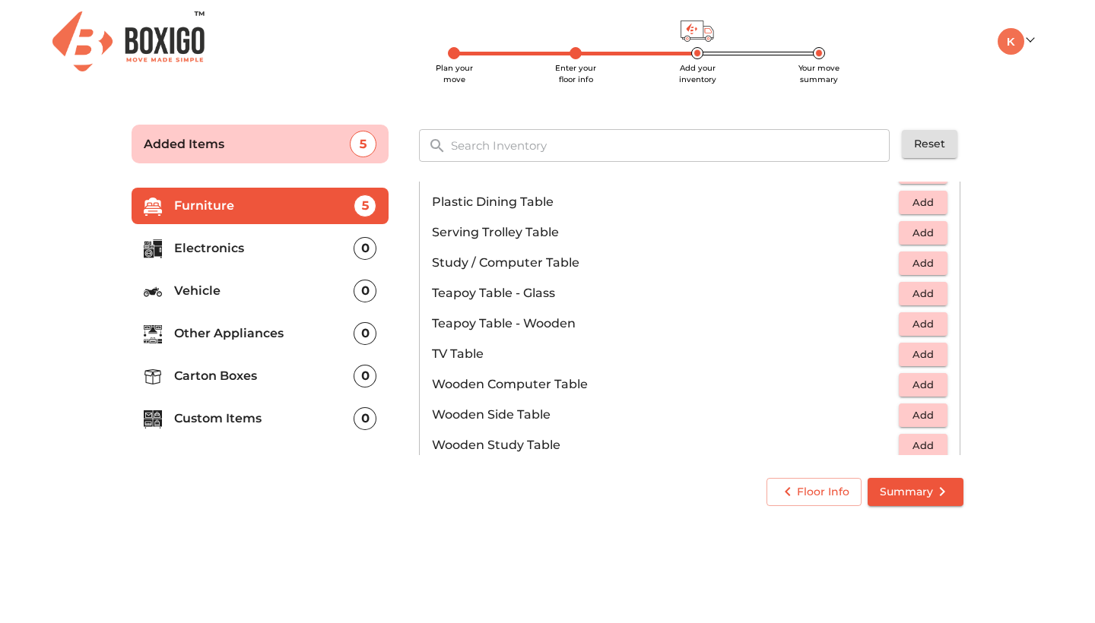
click at [273, 262] on li "Electronics 0" at bounding box center [260, 248] width 257 height 36
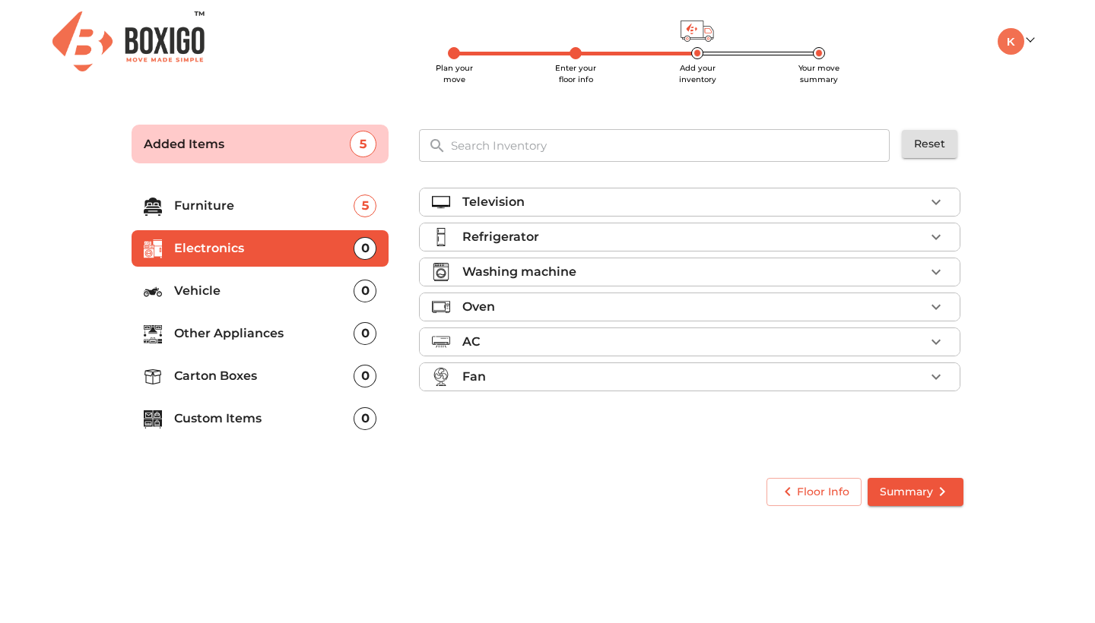
scroll to position [0, 0]
click at [533, 268] on p "Washing machine" at bounding box center [519, 272] width 114 height 18
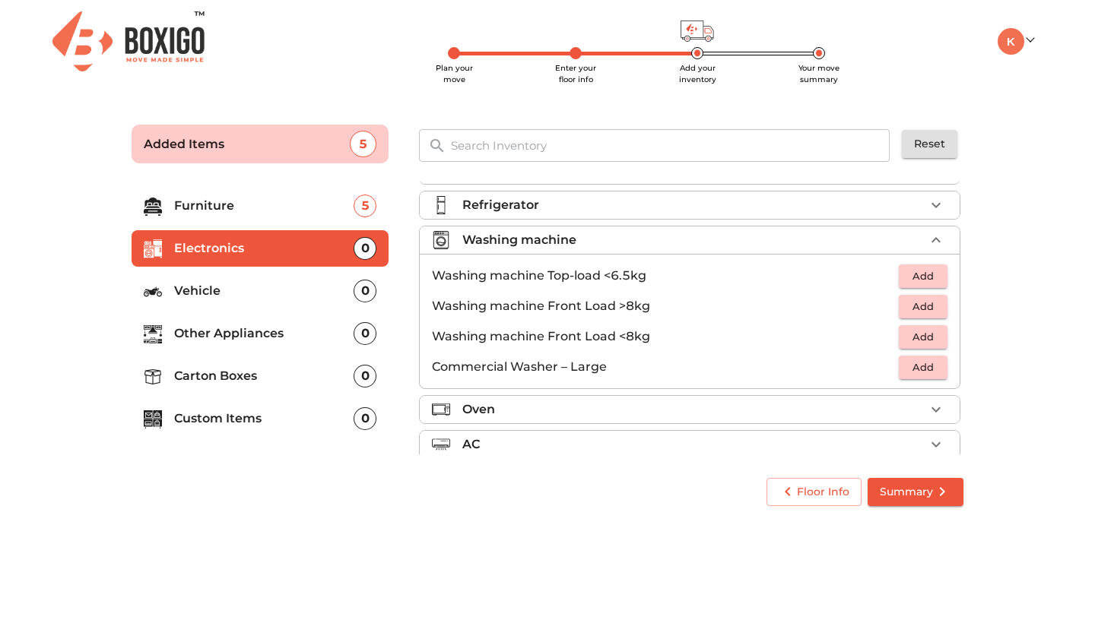
scroll to position [27, 0]
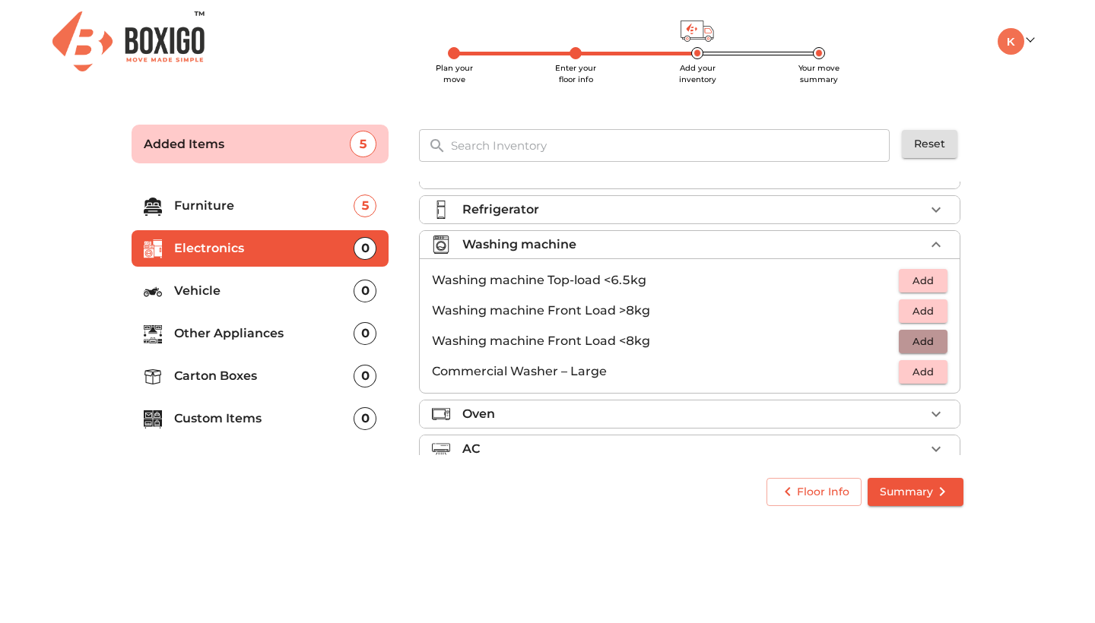
click at [919, 346] on span "Add" at bounding box center [922, 341] width 33 height 17
click at [620, 204] on div "Refrigerator" at bounding box center [693, 210] width 462 height 18
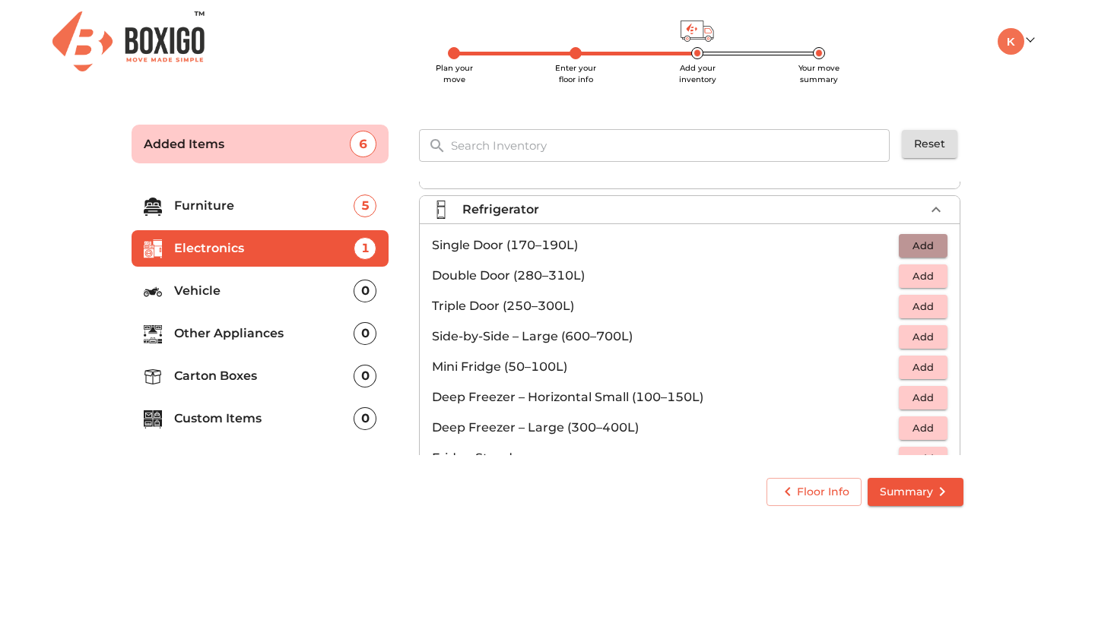
click at [906, 242] on span "Add" at bounding box center [922, 245] width 33 height 17
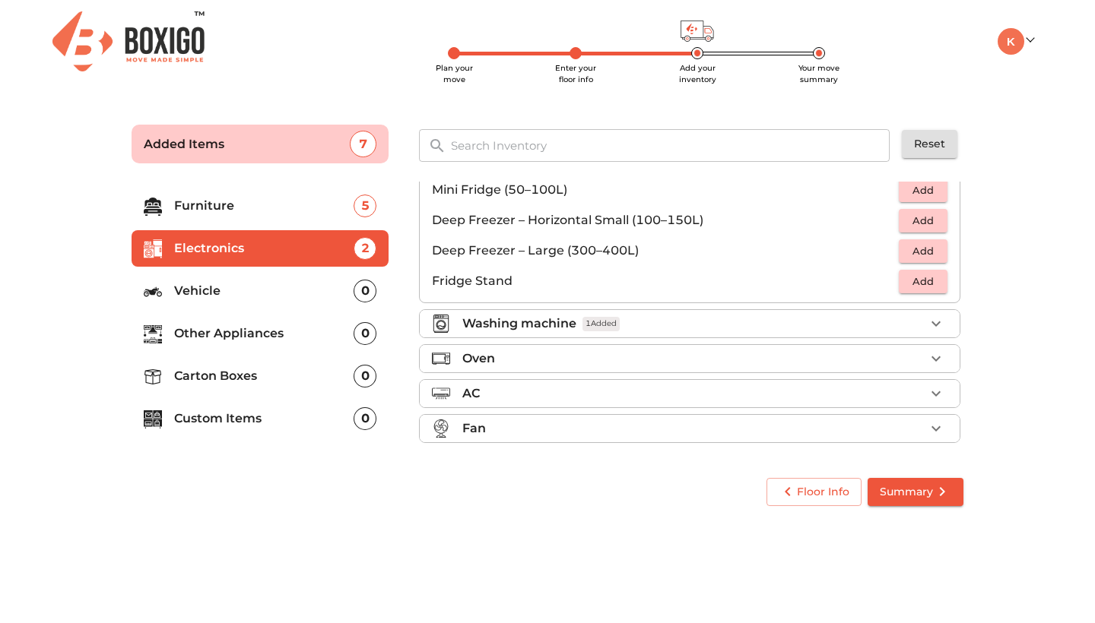
scroll to position [204, 0]
click at [592, 503] on div "Floor Info Summary" at bounding box center [547, 492] width 844 height 40
click at [565, 391] on div "AC" at bounding box center [693, 394] width 462 height 18
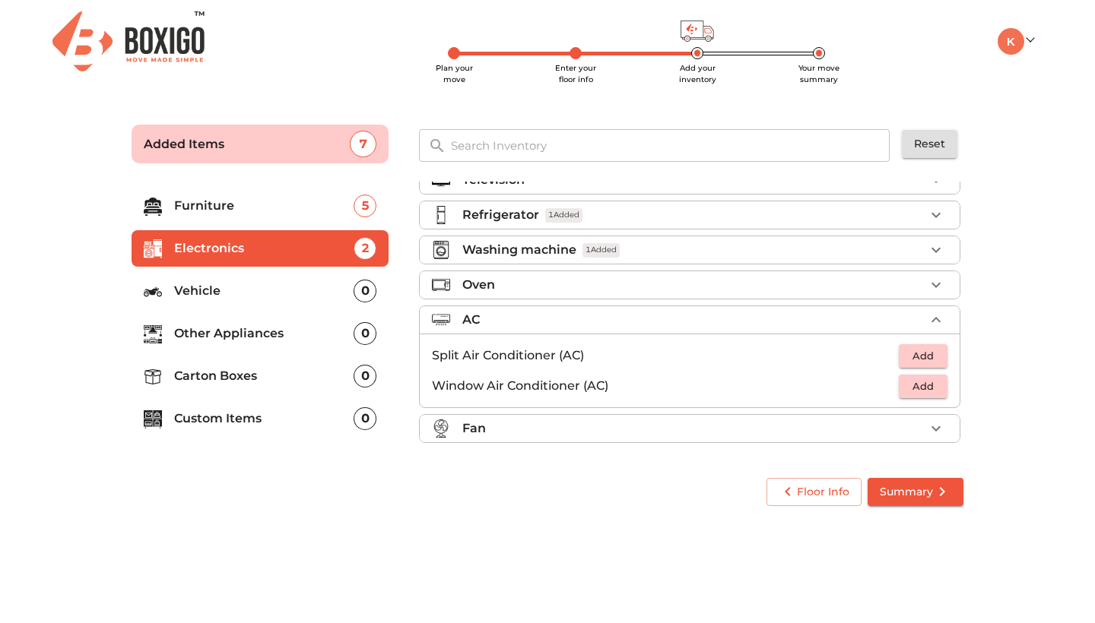
scroll to position [0, 0]
click at [911, 353] on span "Add" at bounding box center [922, 355] width 33 height 17
click at [691, 433] on div "Fan" at bounding box center [693, 429] width 462 height 18
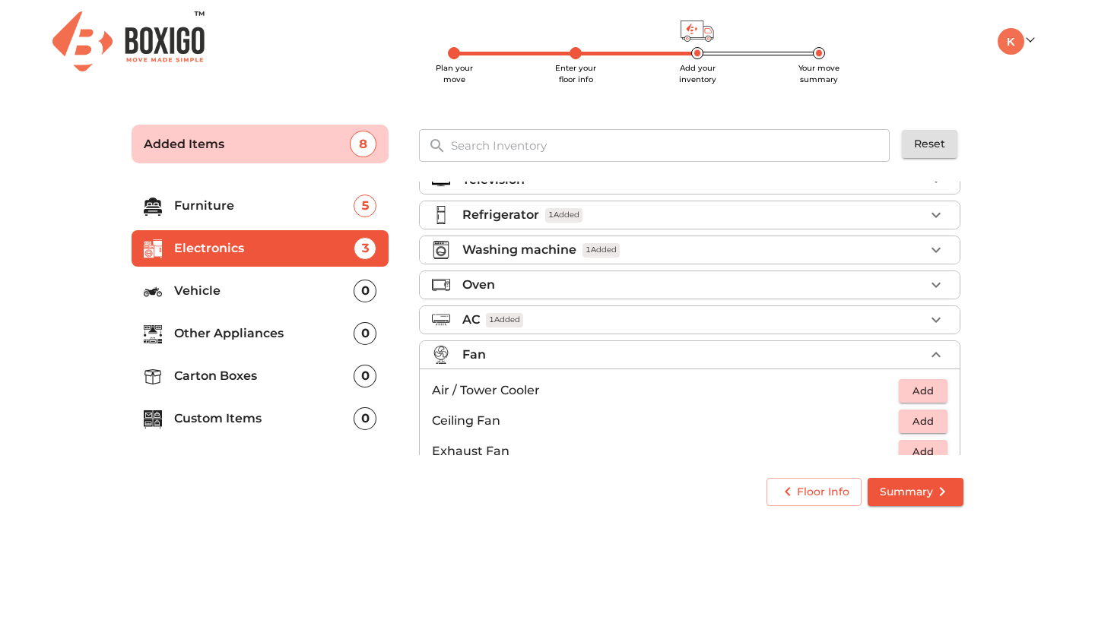
click at [666, 353] on div "Fan" at bounding box center [693, 355] width 462 height 18
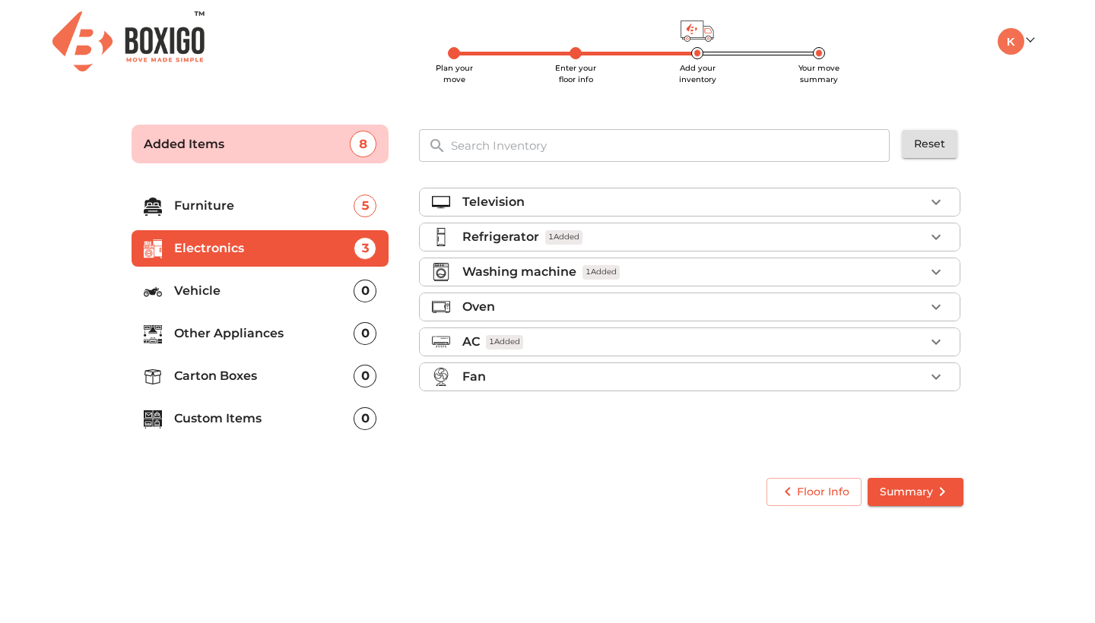
click at [255, 339] on p "Other Appliances" at bounding box center [263, 334] width 179 height 18
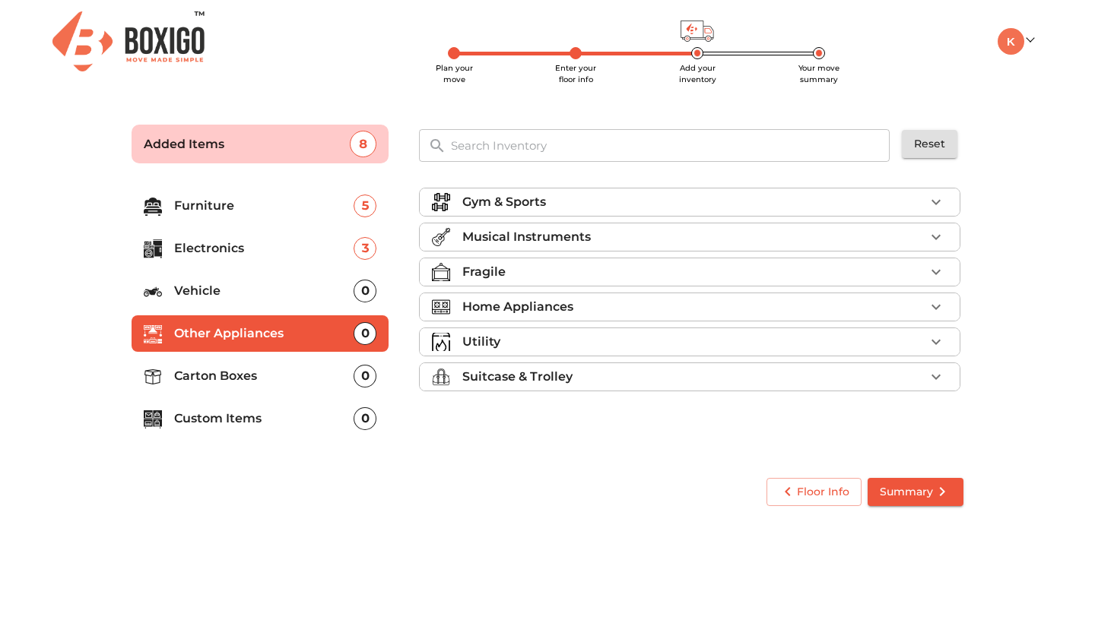
click at [513, 150] on input "text" at bounding box center [671, 145] width 458 height 33
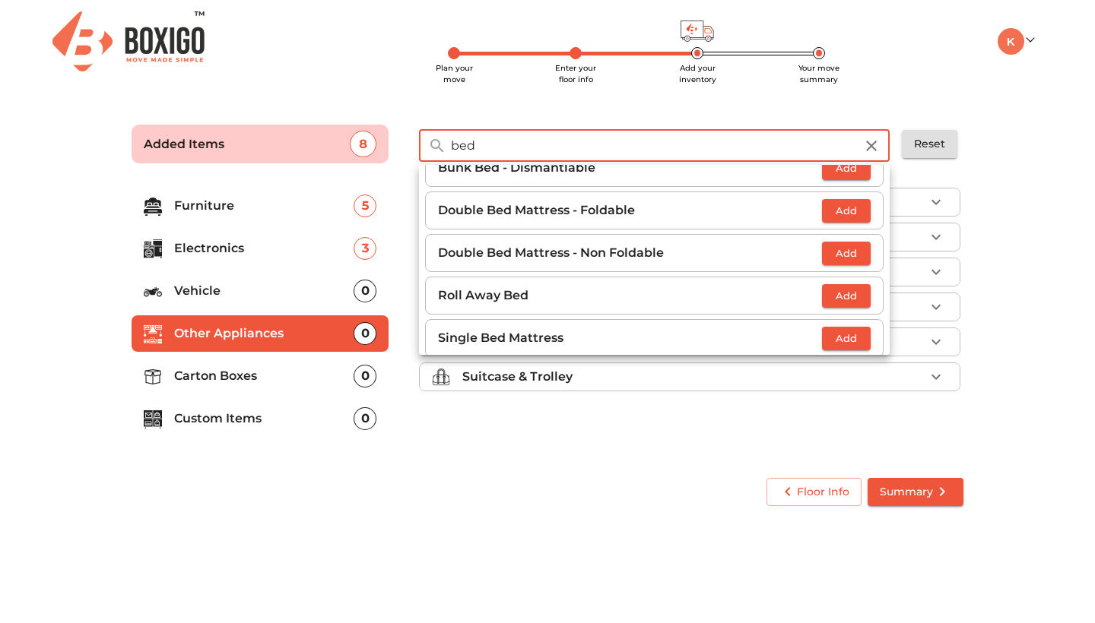
scroll to position [103, 0]
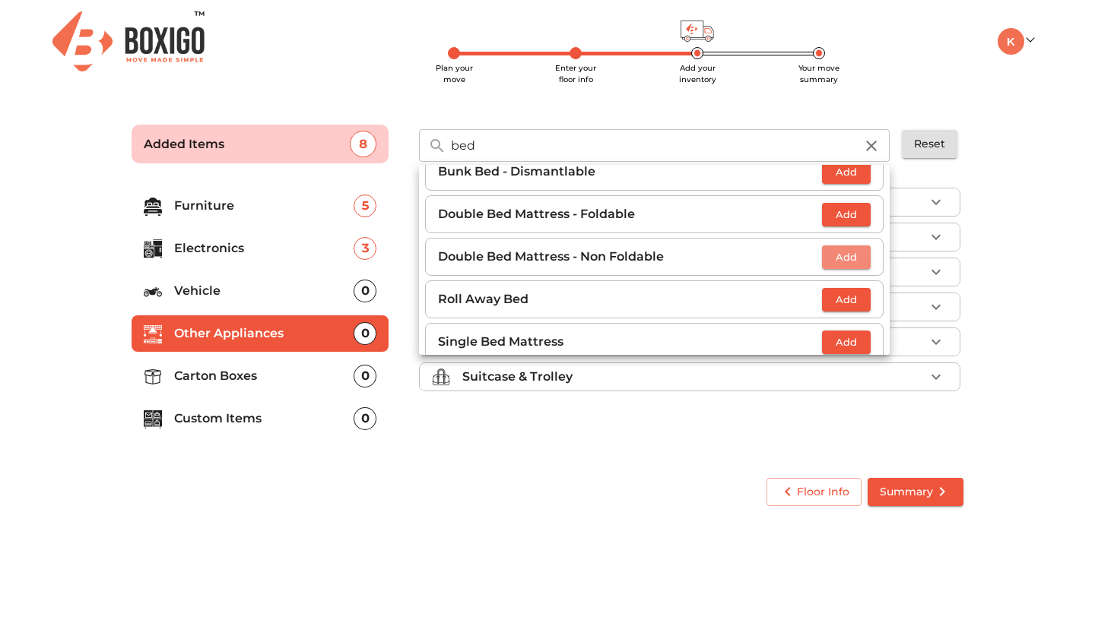
click at [842, 258] on span "Add" at bounding box center [845, 257] width 33 height 17
click at [854, 258] on icon "button" at bounding box center [859, 257] width 11 height 11
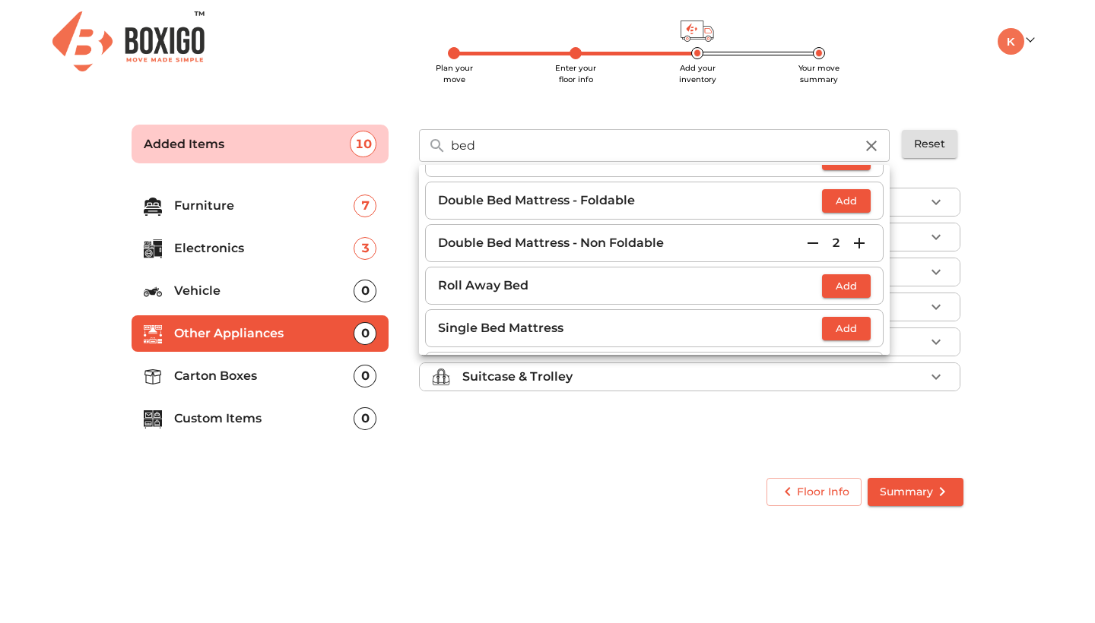
scroll to position [115, 0]
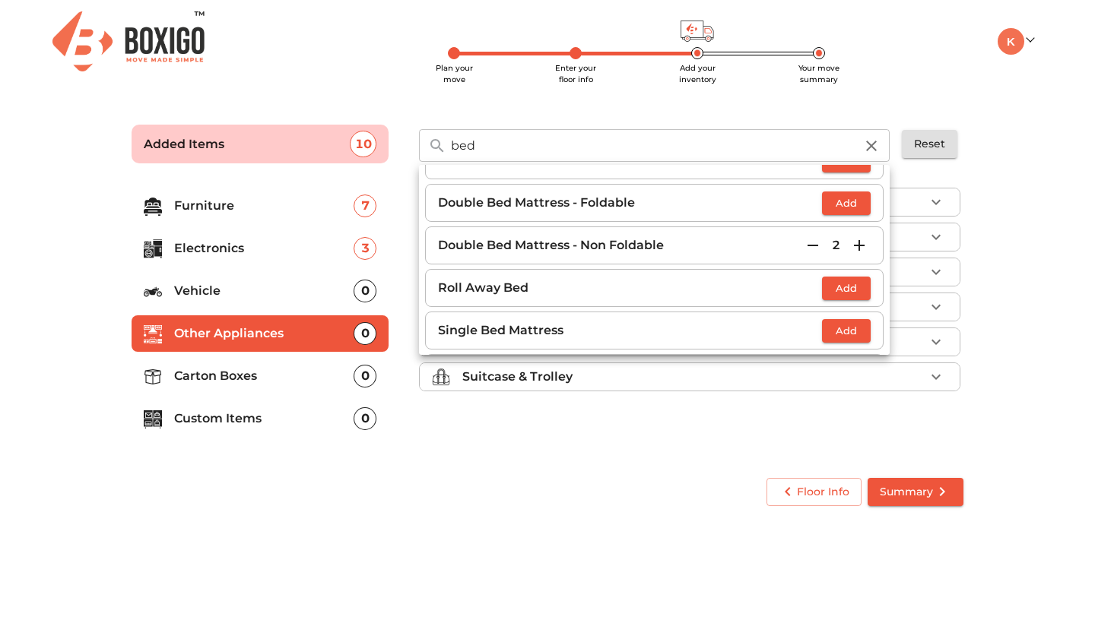
click at [811, 249] on icon "button" at bounding box center [813, 245] width 18 height 18
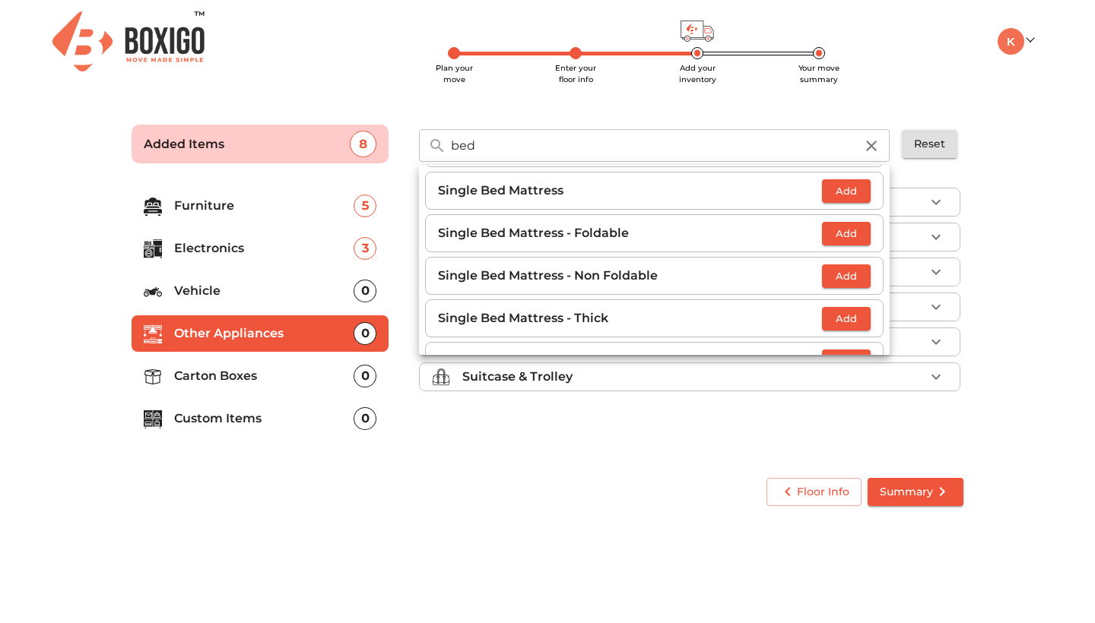
scroll to position [265, 0]
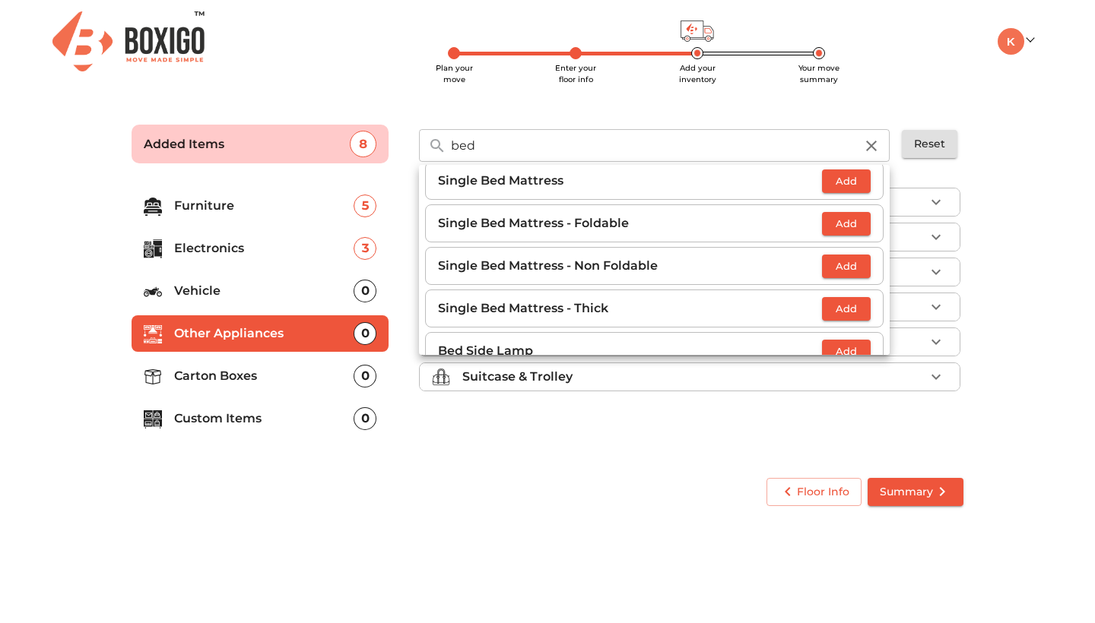
click at [842, 270] on span "Add" at bounding box center [845, 266] width 33 height 17
click at [855, 265] on icon "button" at bounding box center [859, 266] width 18 height 18
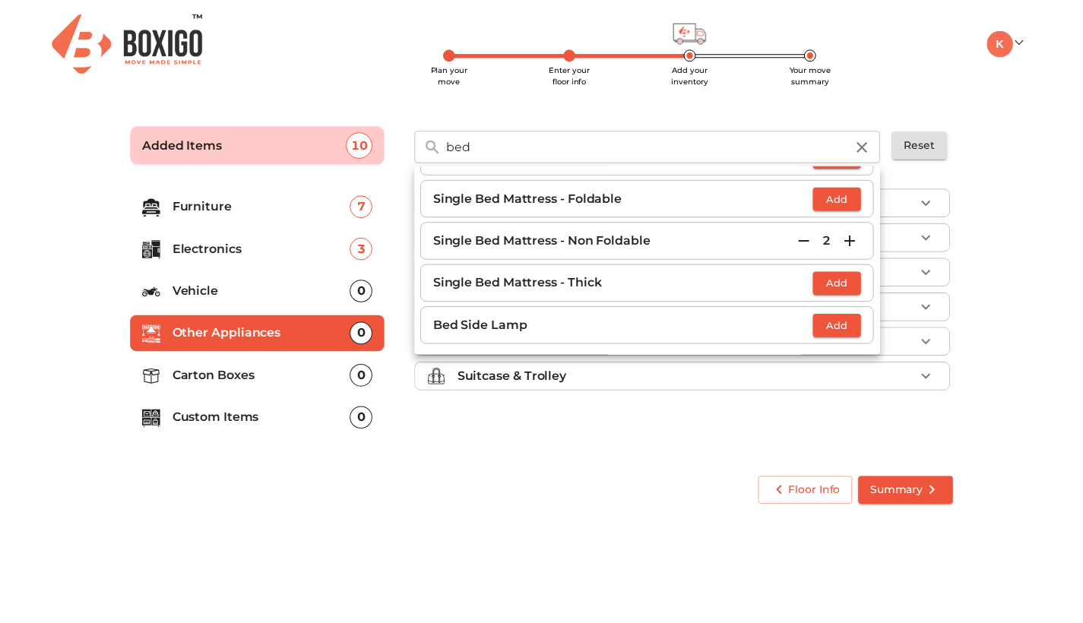
scroll to position [290, 0]
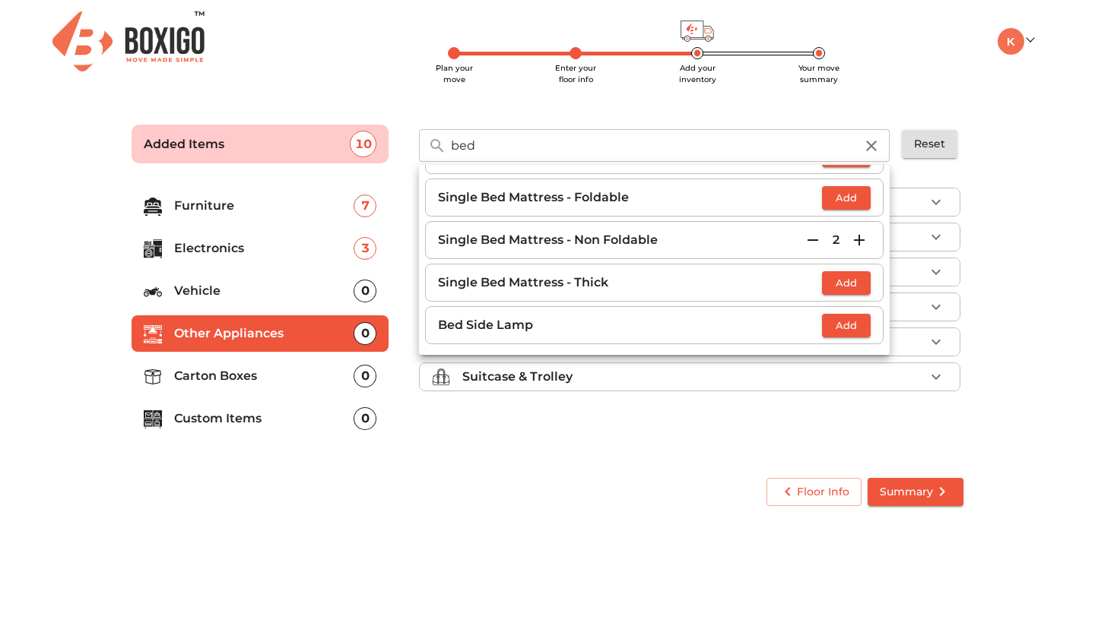
click at [638, 435] on div "Gym & Sports Musical Instruments Fragile Home Appliances Utility Suitcase & Tro…" at bounding box center [691, 319] width 556 height 287
click at [182, 214] on p "Furniture" at bounding box center [263, 206] width 179 height 18
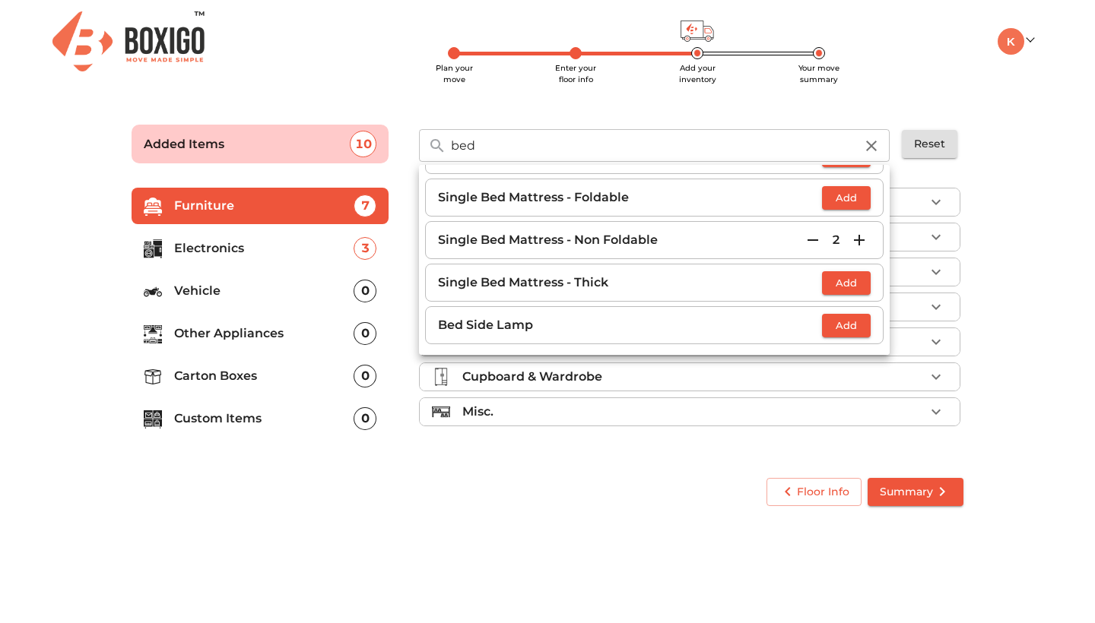
click at [521, 144] on input "bed" at bounding box center [653, 145] width 422 height 33
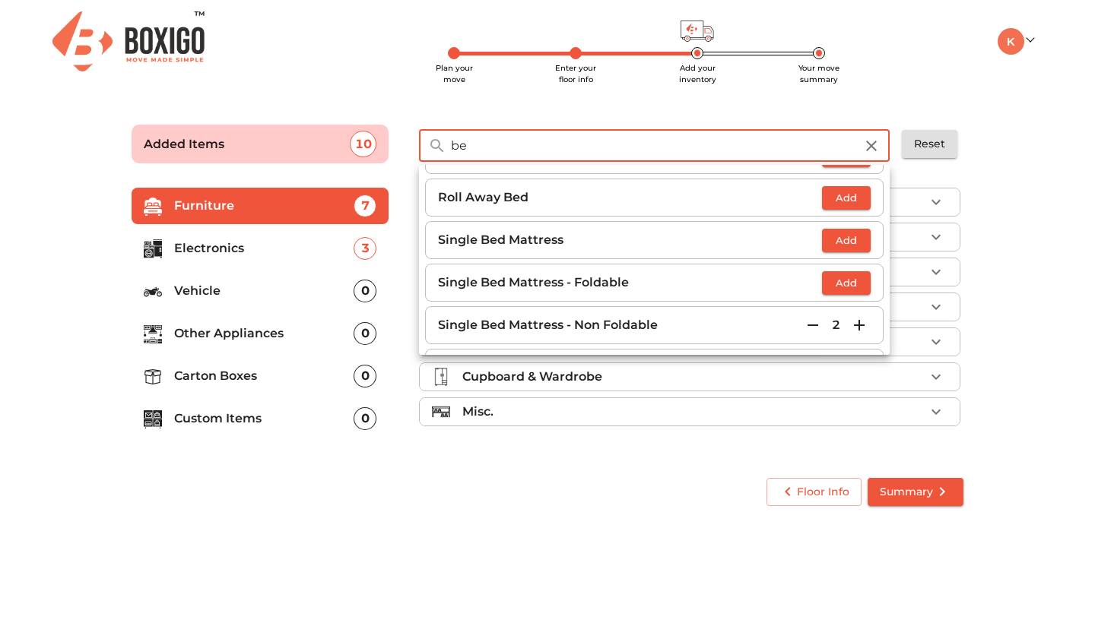
type input "b"
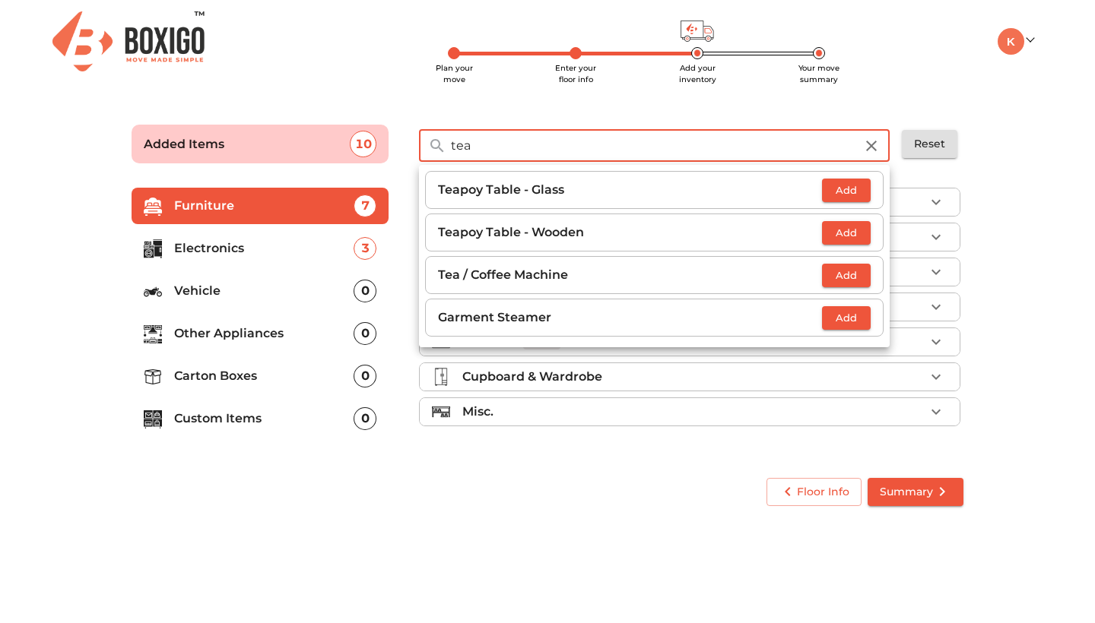
type input "tea"
click at [853, 236] on span "Add" at bounding box center [845, 232] width 33 height 17
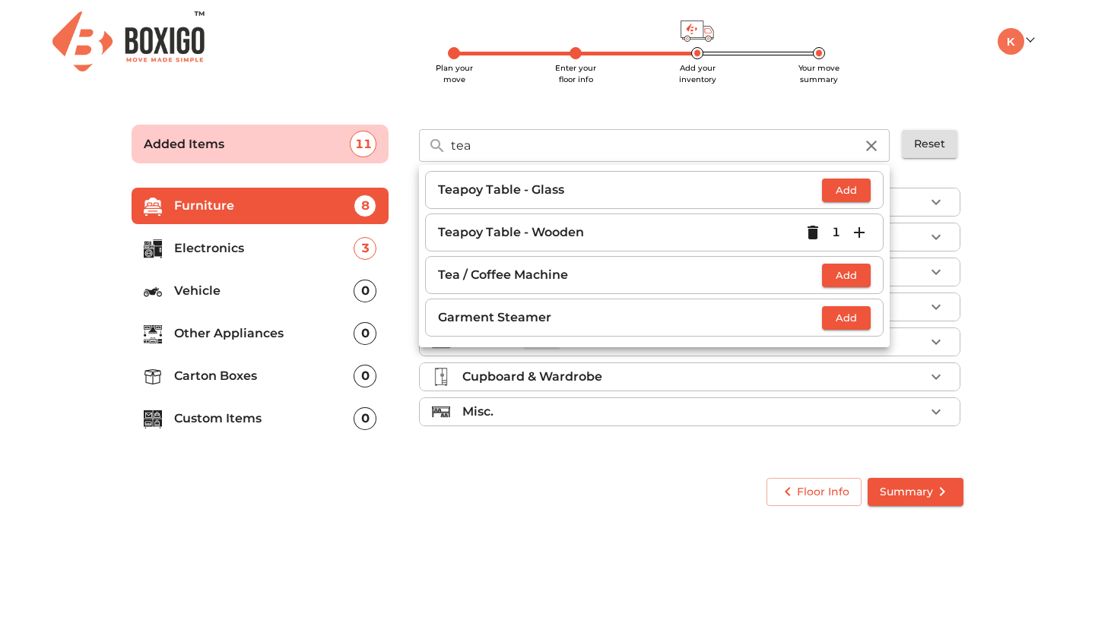
click at [968, 225] on div "Sofa Table 2 Added Chair 4 Added Cot Mattress 2 Added Cupboard & Wardrobe Misc." at bounding box center [691, 310] width 556 height 269
click at [876, 153] on icon "button" at bounding box center [871, 146] width 18 height 18
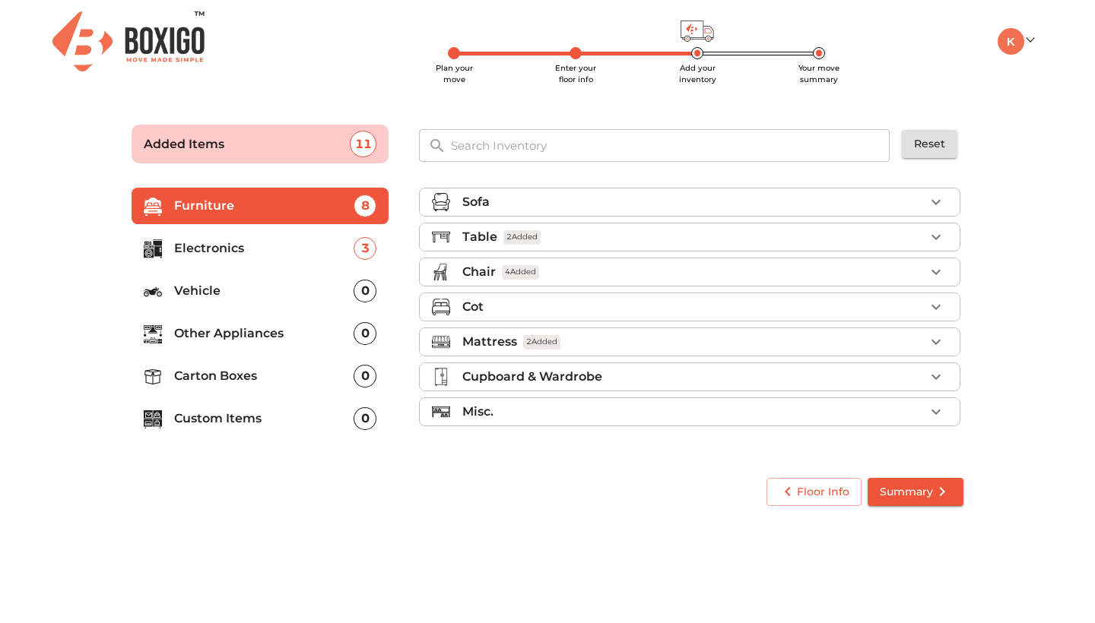
click at [292, 376] on p "Carton Boxes" at bounding box center [263, 376] width 179 height 18
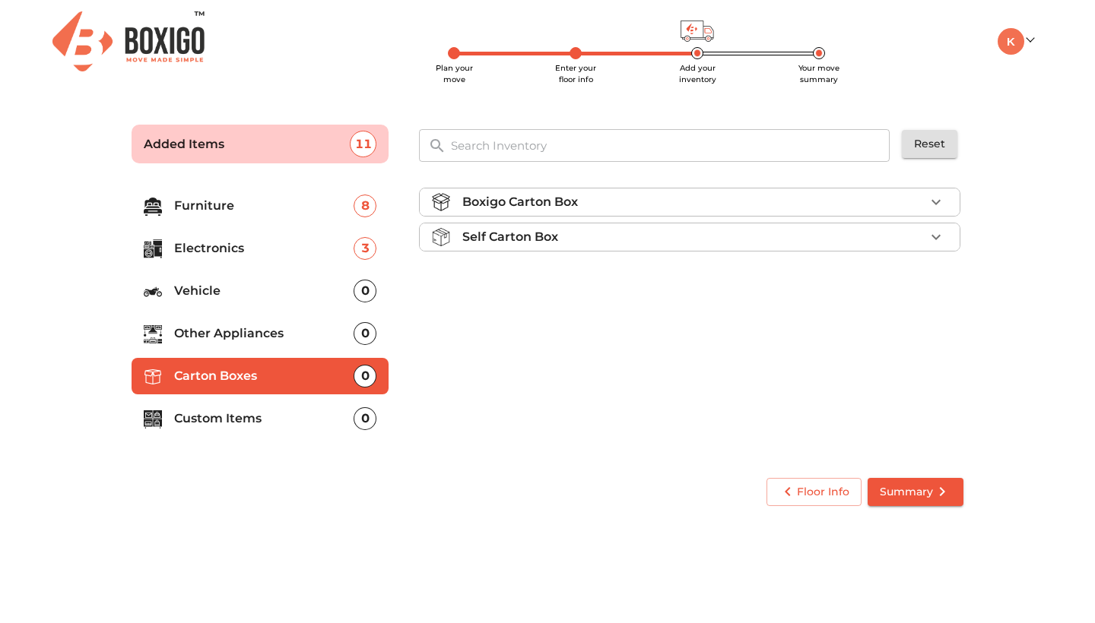
click at [597, 238] on div "Self Carton Box" at bounding box center [693, 237] width 462 height 18
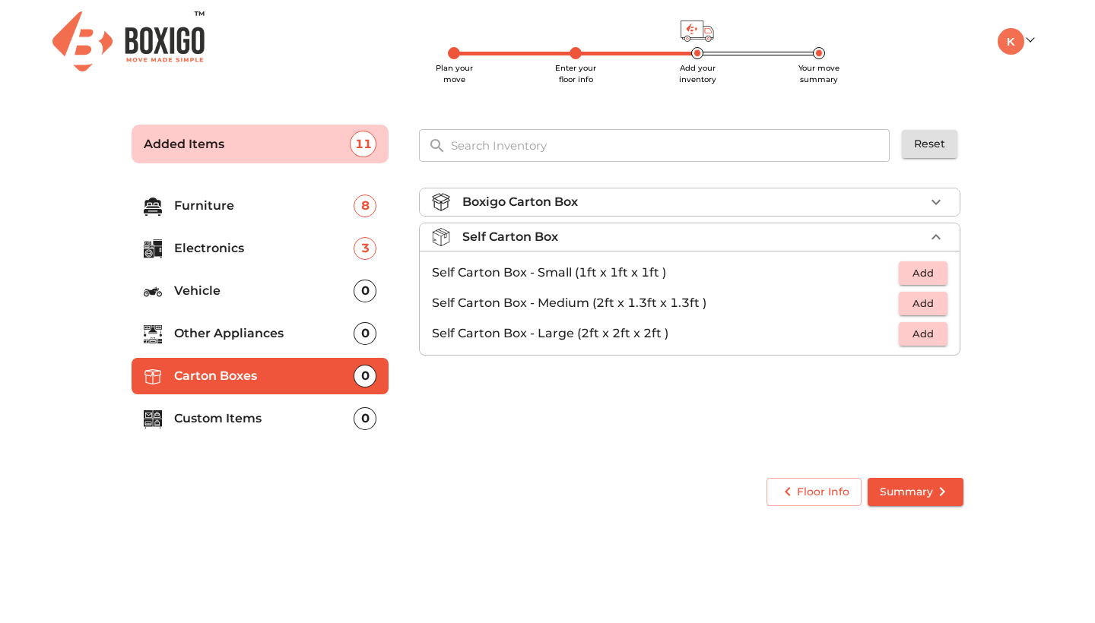
click at [601, 199] on div "Boxigo Carton Box" at bounding box center [693, 202] width 462 height 18
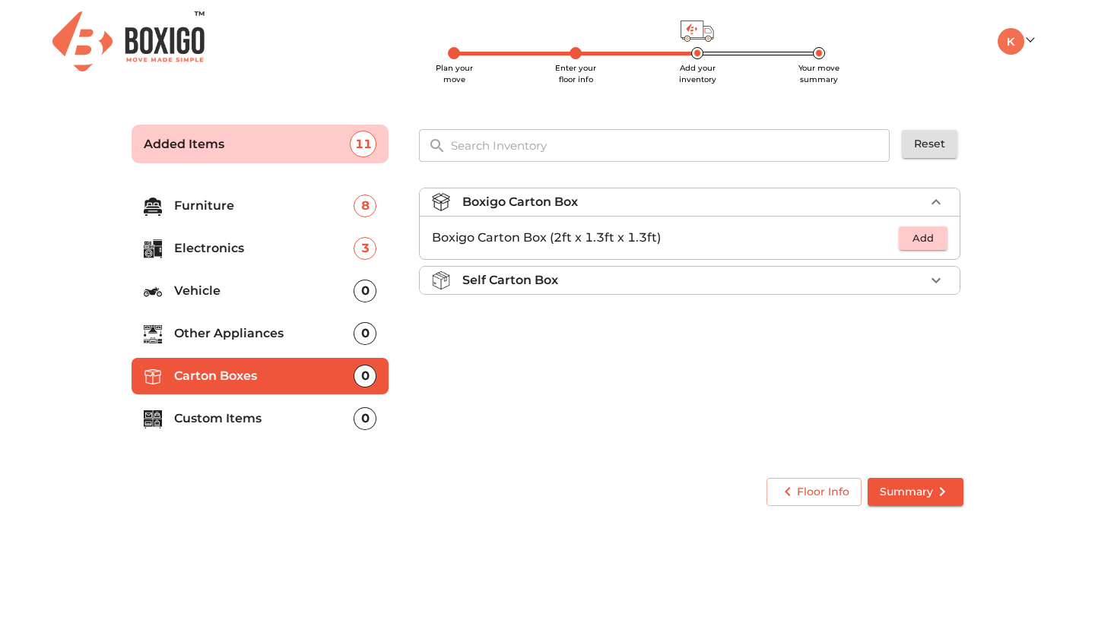
click at [908, 229] on button "Add" at bounding box center [923, 239] width 49 height 24
click at [949, 241] on li "Boxigo Carton Box (2ft x 1.3ft x 1.3ft) 1" at bounding box center [690, 238] width 540 height 30
click at [943, 237] on icon "button" at bounding box center [936, 238] width 18 height 18
click at [306, 429] on li "Custom Items 0" at bounding box center [260, 419] width 257 height 36
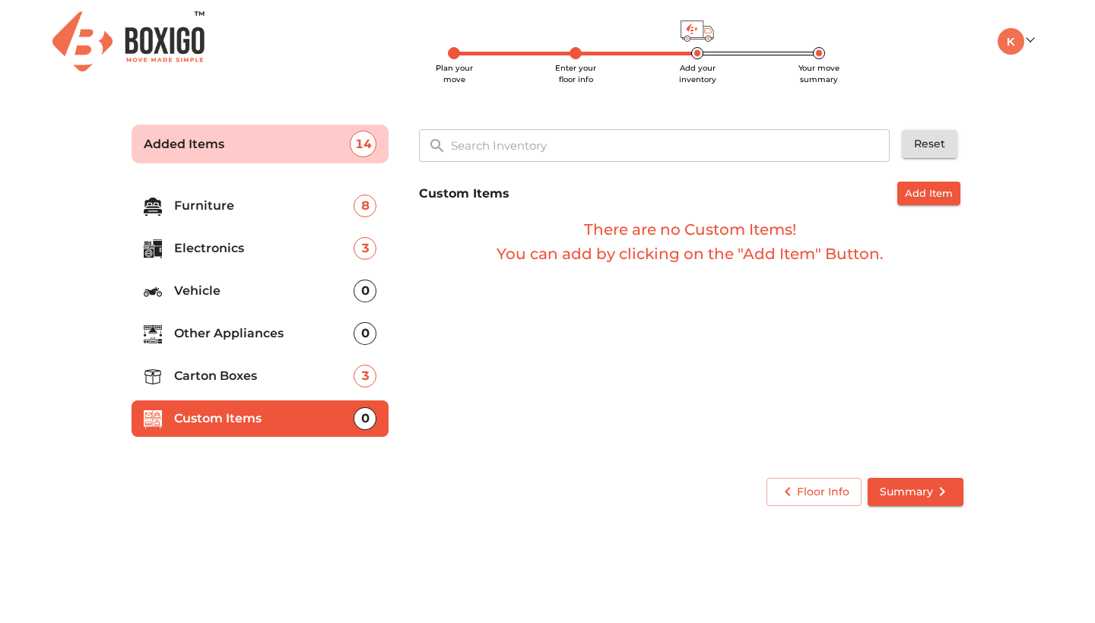
click at [334, 372] on p "Carton Boxes" at bounding box center [263, 376] width 179 height 18
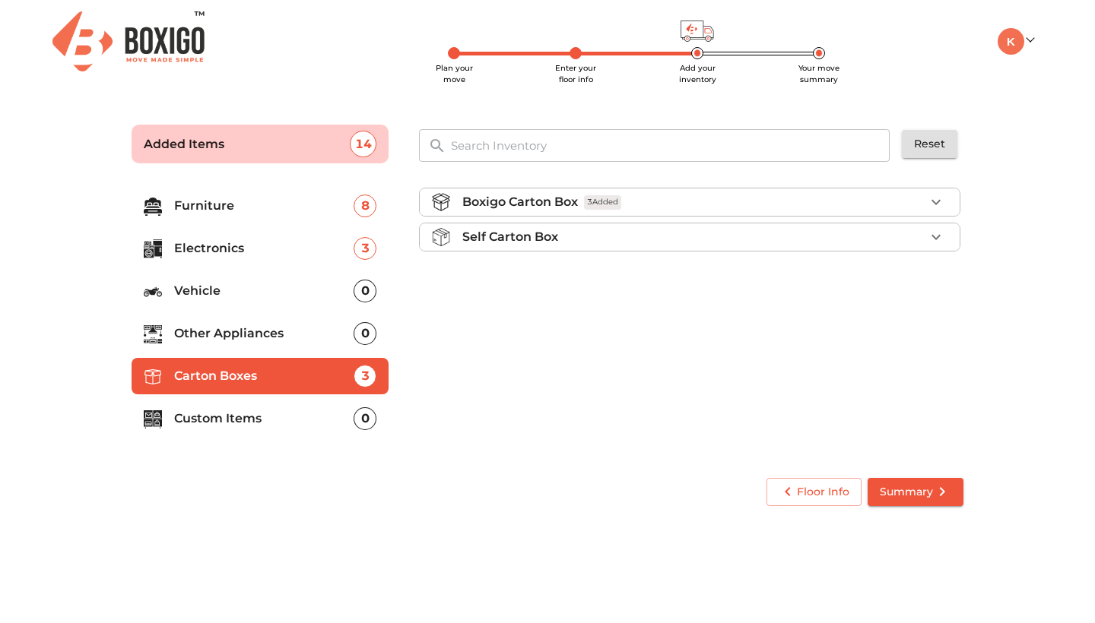
click at [508, 230] on p "Self Carton Box" at bounding box center [510, 237] width 96 height 18
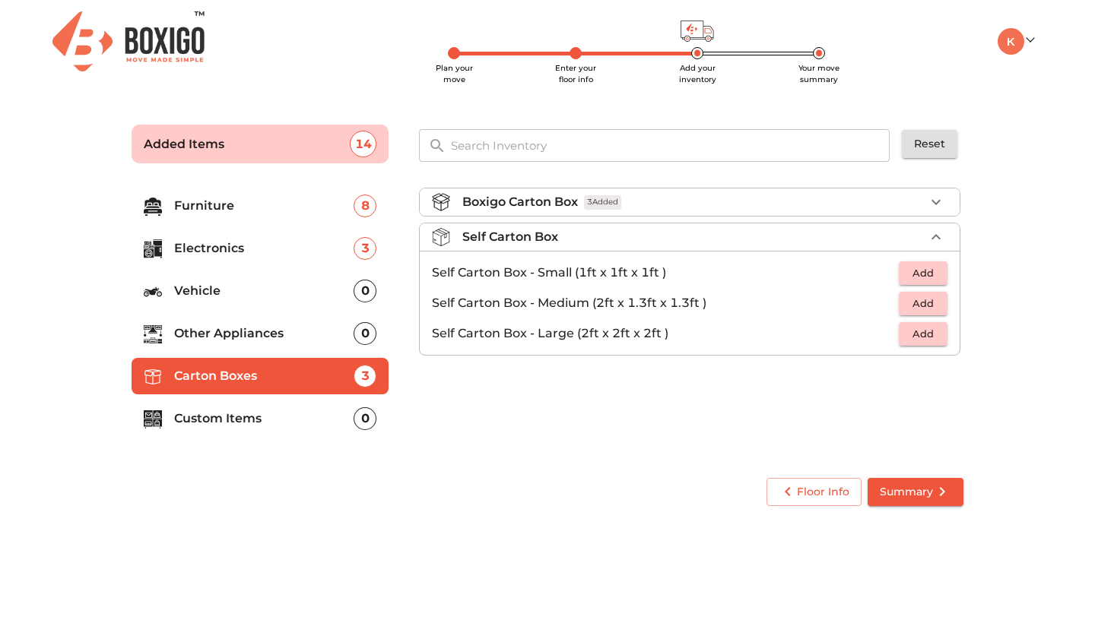
click at [604, 506] on div "Floor Info Summary" at bounding box center [547, 492] width 844 height 40
click at [921, 497] on span "Summary" at bounding box center [915, 492] width 71 height 19
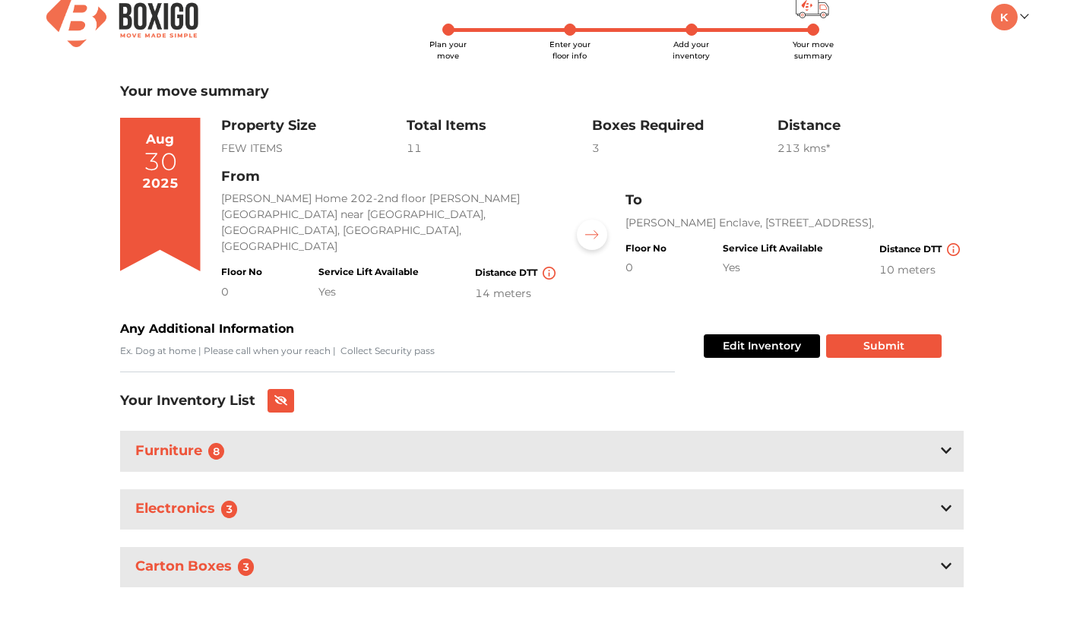
scroll to position [23, 0]
click at [864, 337] on button "Submit" at bounding box center [884, 347] width 116 height 24
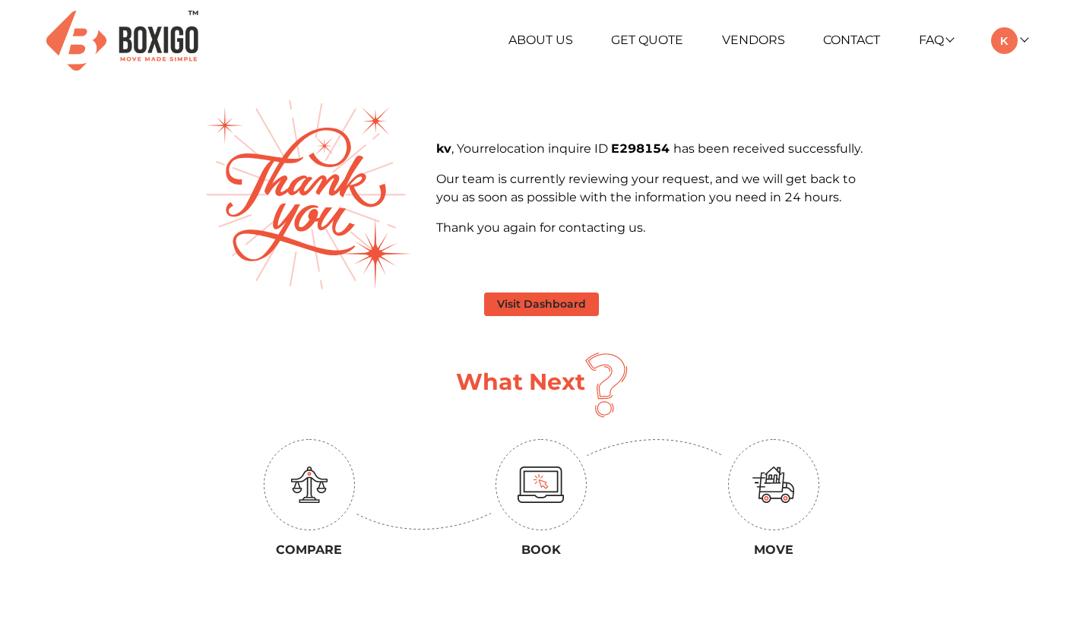
click at [572, 301] on button "Visit Dashboard" at bounding box center [541, 305] width 115 height 24
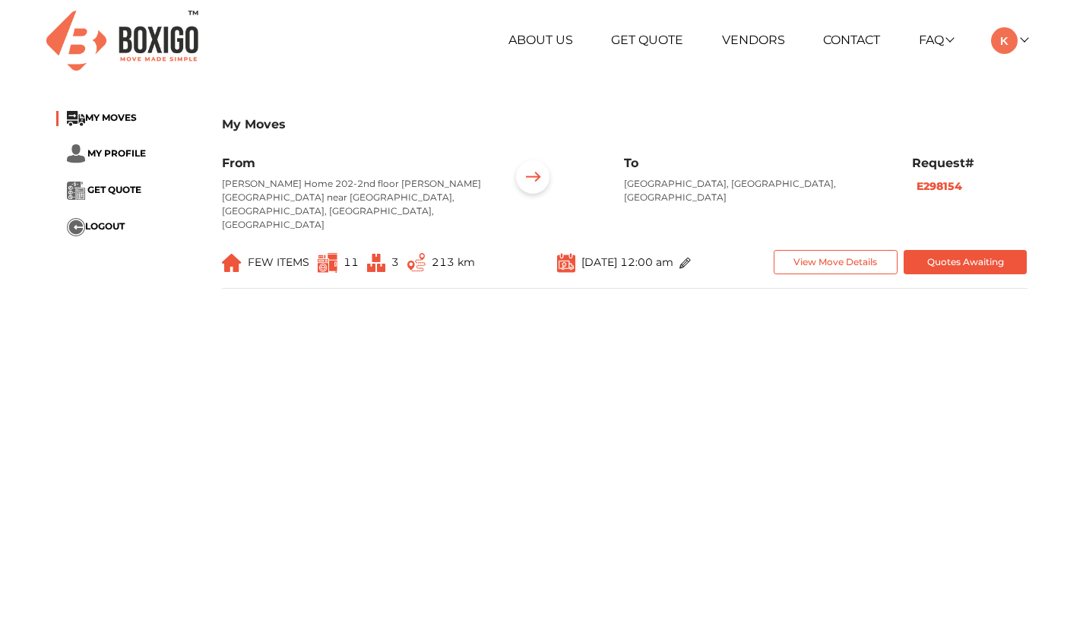
click at [691, 257] on span at bounding box center [682, 262] width 17 height 11
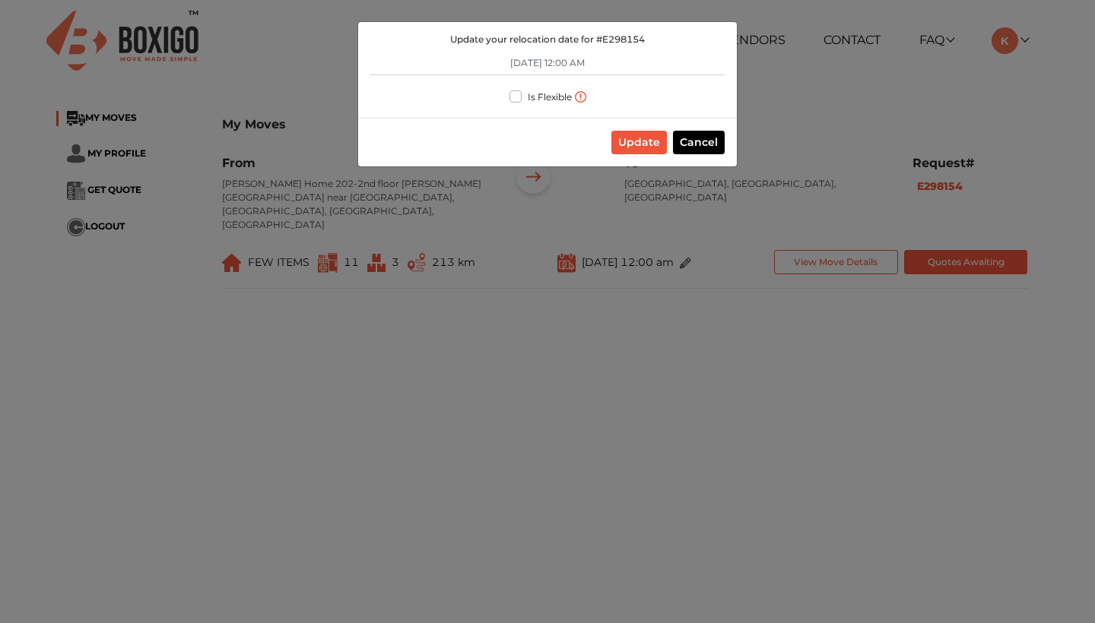
click at [628, 140] on button "Update" at bounding box center [638, 143] width 55 height 24
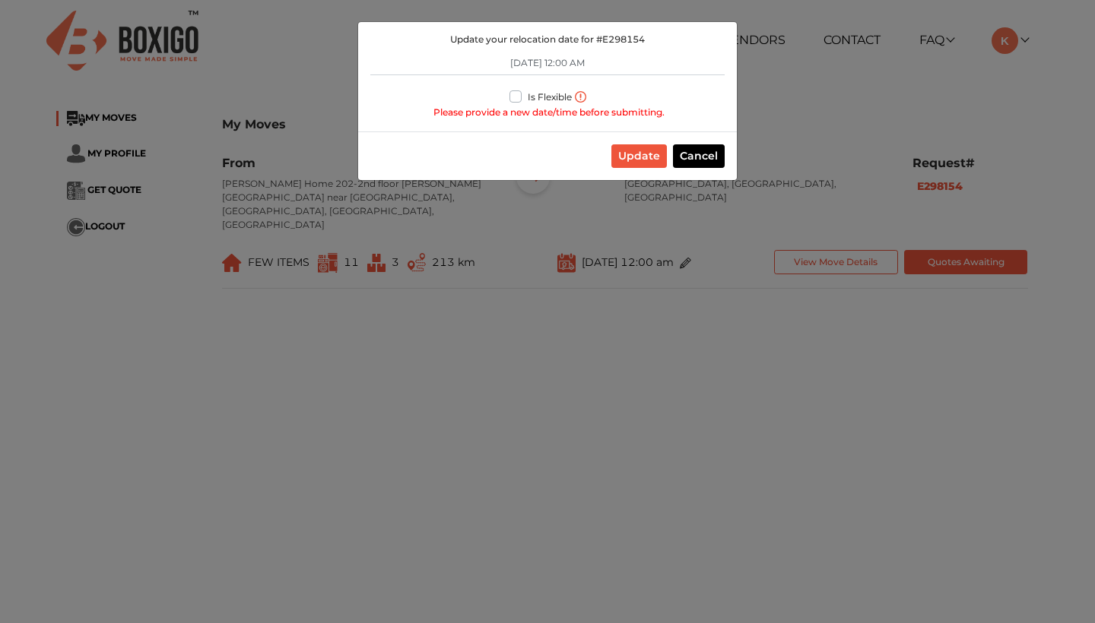
click at [528, 95] on label "Is Flexible" at bounding box center [550, 95] width 44 height 16
click at [514, 95] on input "Is Flexible" at bounding box center [515, 94] width 12 height 15
checkbox input "true"
click at [624, 152] on button "Update" at bounding box center [638, 156] width 55 height 24
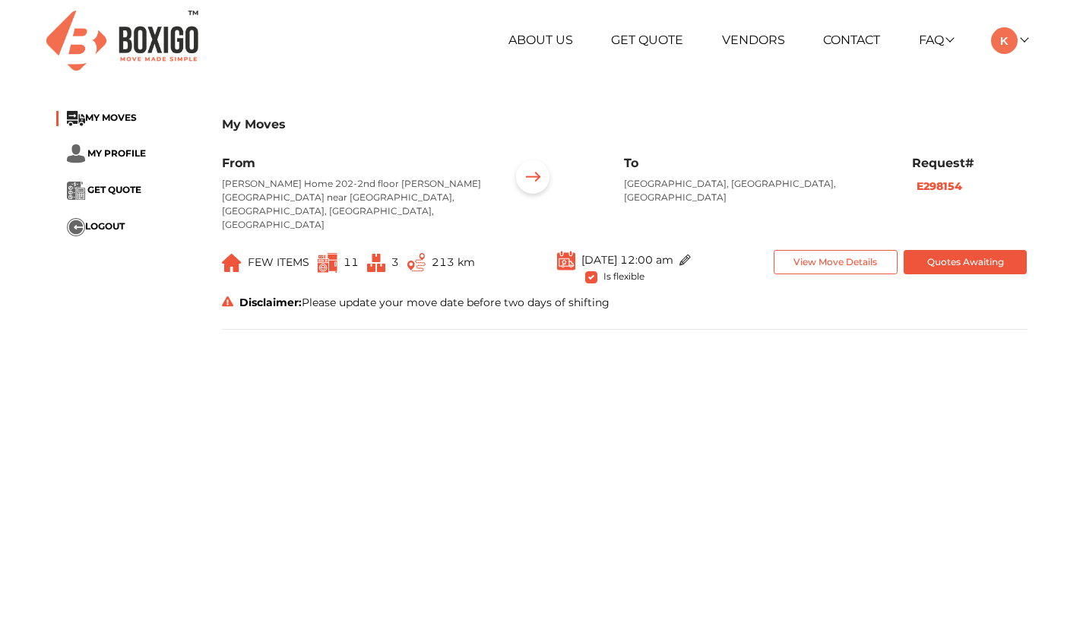
click at [864, 250] on button "View Move Details" at bounding box center [836, 262] width 124 height 25
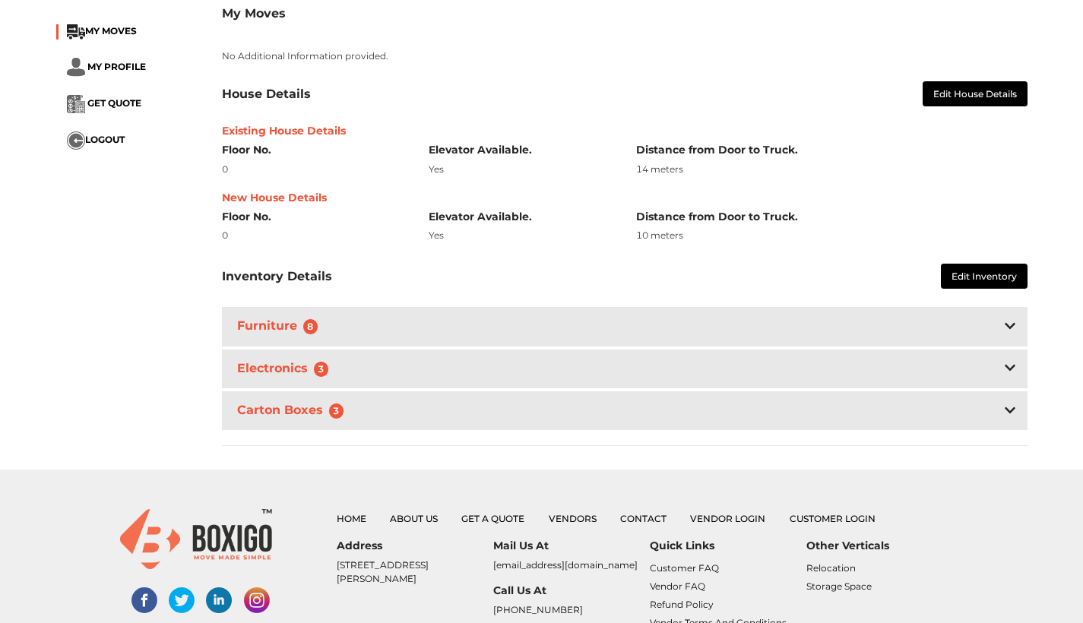
scroll to position [398, 0]
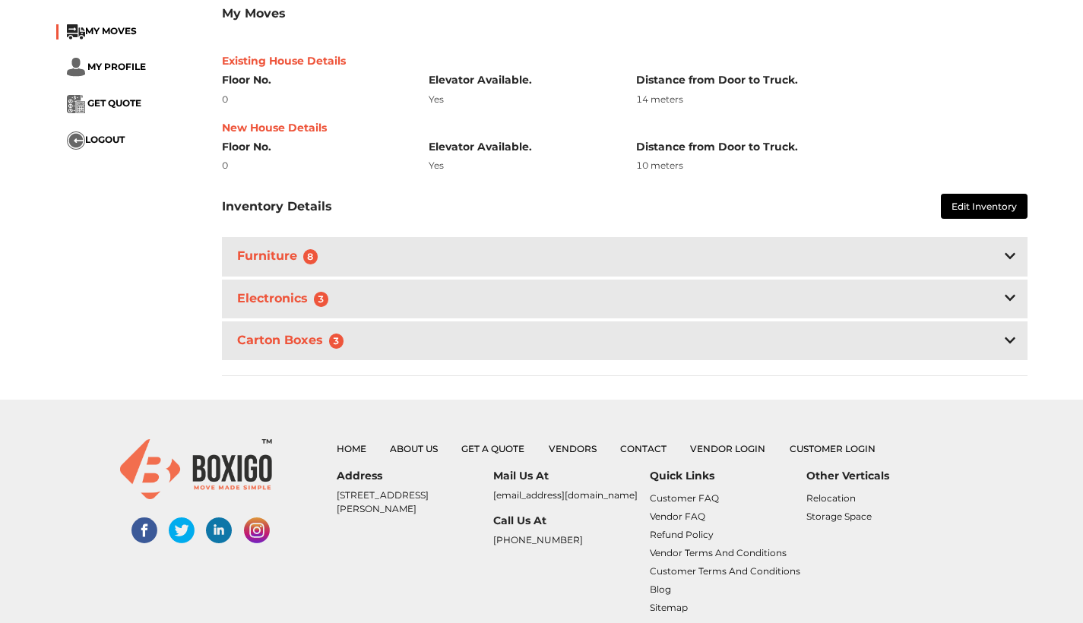
click at [727, 242] on div "Furniture 8" at bounding box center [625, 256] width 806 height 39
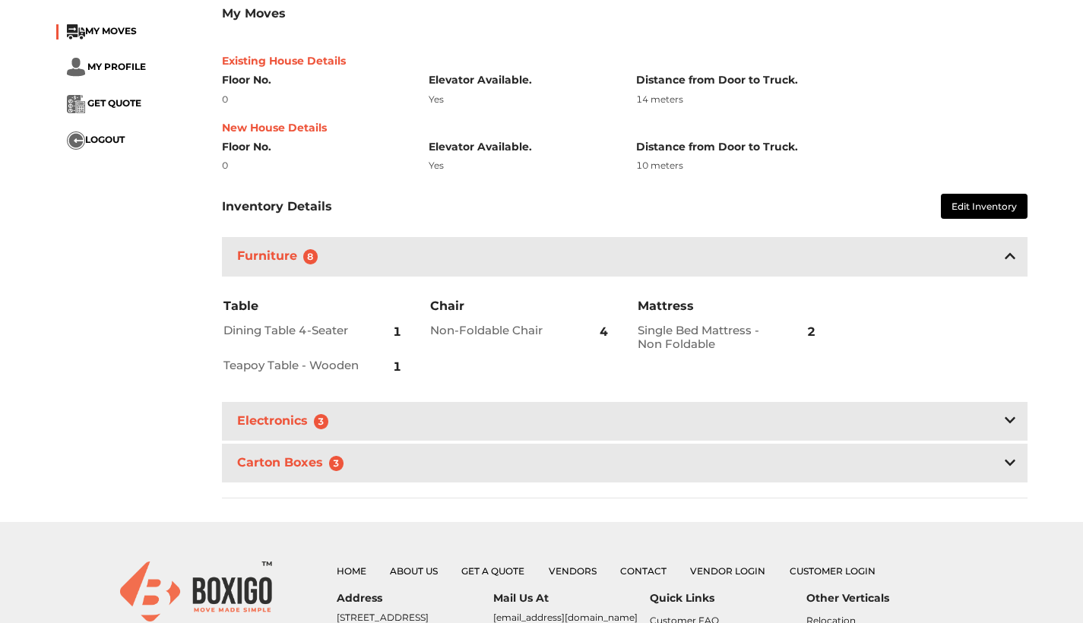
click at [687, 406] on div "Electronics 3" at bounding box center [625, 421] width 806 height 39
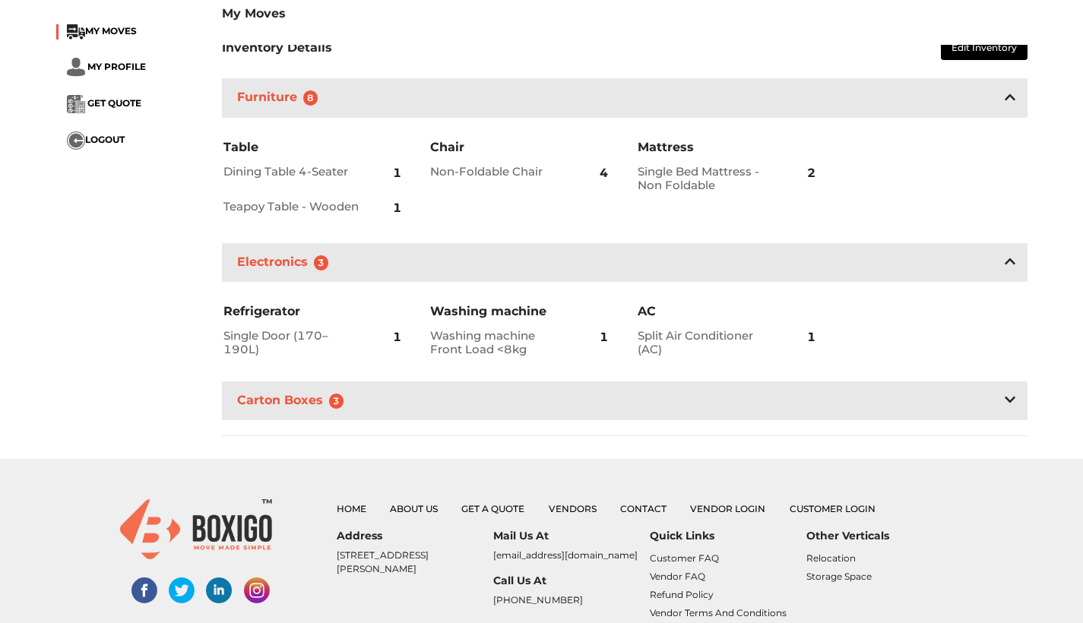
scroll to position [562, 0]
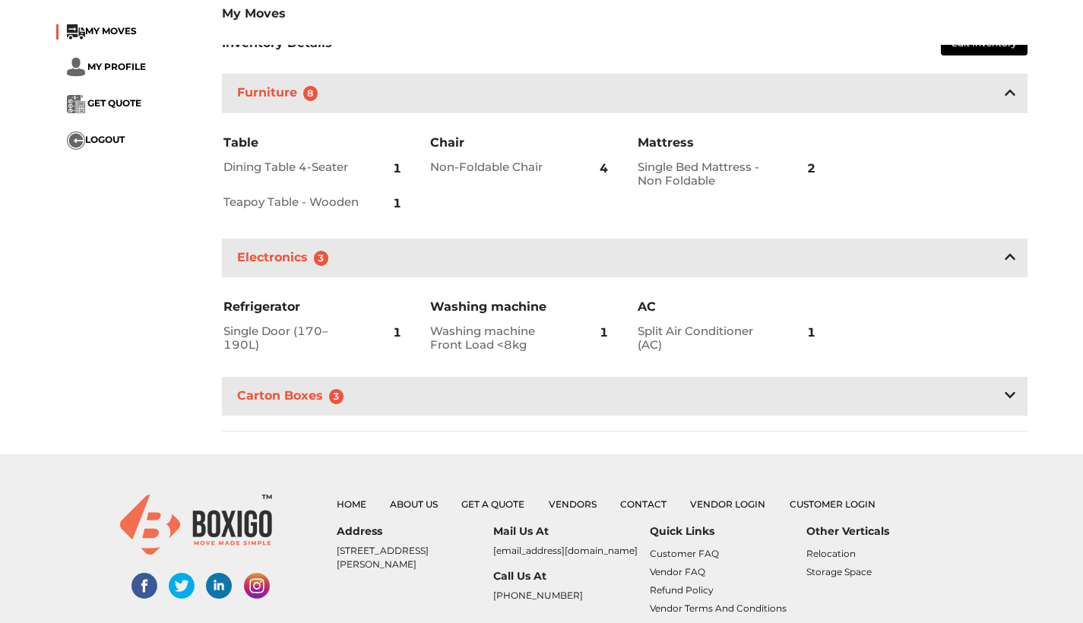
click at [686, 382] on div "Carton Boxes 3" at bounding box center [625, 396] width 806 height 39
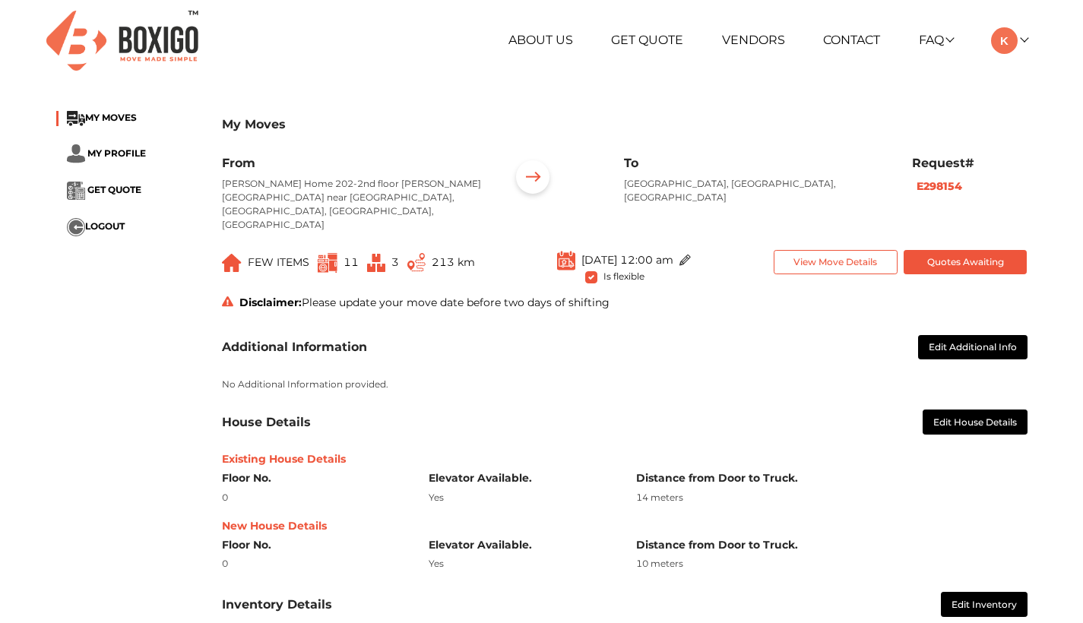
scroll to position [0, 0]
